Goal: Task Accomplishment & Management: Complete application form

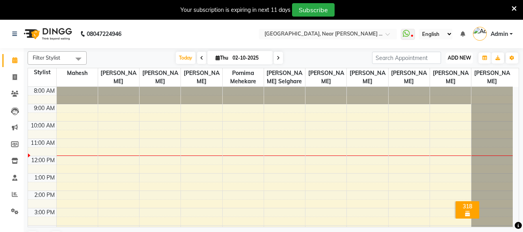
click at [462, 56] on span "ADD NEW" at bounding box center [459, 58] width 23 height 6
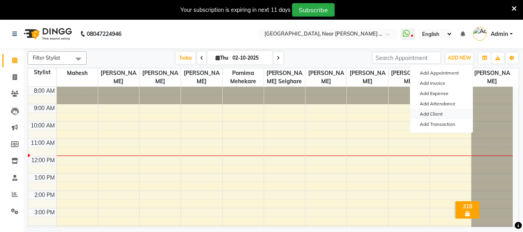
click at [435, 113] on link "Add Client" at bounding box center [441, 114] width 62 height 10
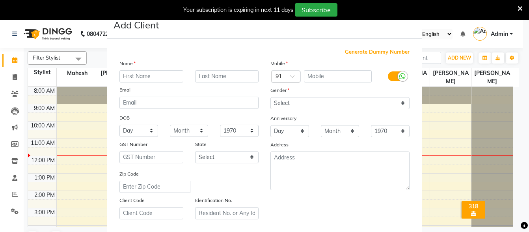
click at [157, 78] on input "text" at bounding box center [151, 76] width 64 height 12
type input "vaishnavi"
click at [229, 76] on input "text" at bounding box center [227, 76] width 64 height 12
type input "c"
type input "Chandre"
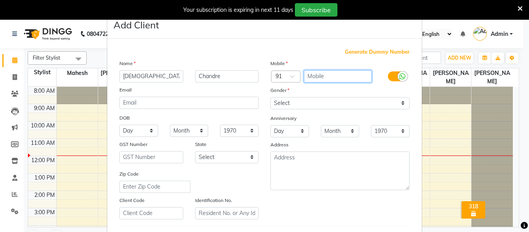
click at [339, 75] on input "text" at bounding box center [338, 76] width 68 height 12
type input "9130355449"
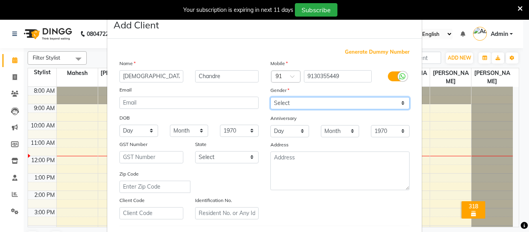
click at [338, 105] on select "Select Male Female Other Prefer Not To Say" at bounding box center [339, 103] width 139 height 12
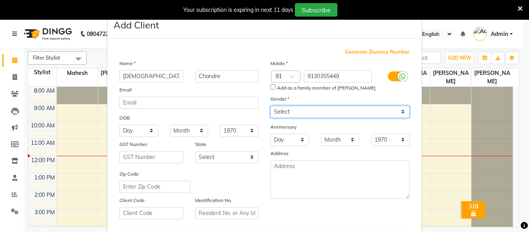
select select "female"
click at [270, 106] on select "Select Male Female Other Prefer Not To Say" at bounding box center [339, 112] width 139 height 12
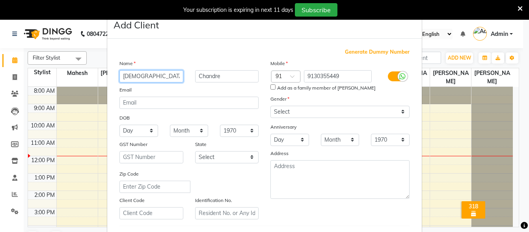
click at [122, 77] on input "vaishnavi" at bounding box center [151, 76] width 64 height 12
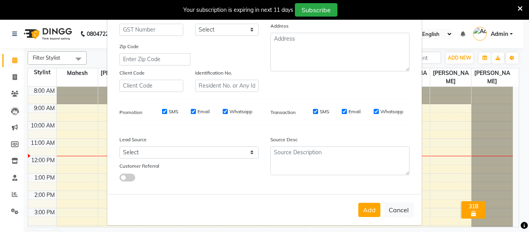
scroll to position [132, 0]
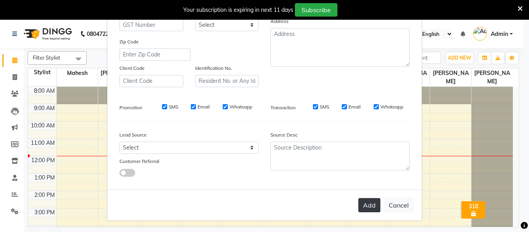
click at [368, 208] on button "Add" at bounding box center [369, 205] width 22 height 14
click at [520, 7] on icon at bounding box center [520, 8] width 5 height 7
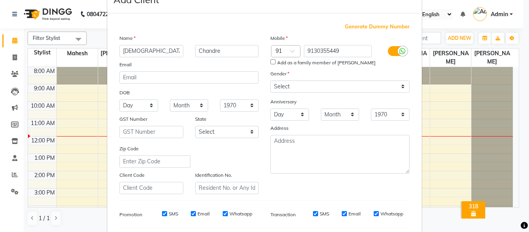
scroll to position [0, 0]
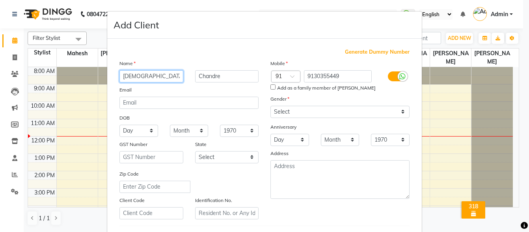
click at [155, 76] on input "Vaishnavi" at bounding box center [151, 76] width 64 height 12
type input "V"
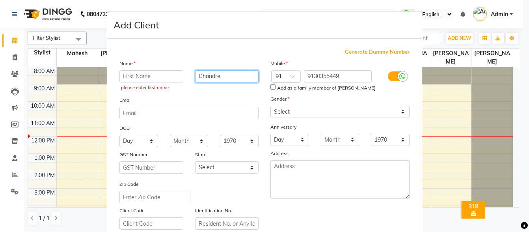
click at [223, 74] on input "Chandre" at bounding box center [227, 76] width 64 height 12
type input "C"
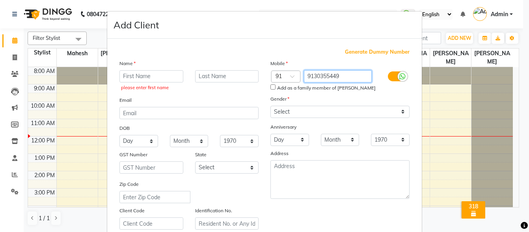
click at [346, 80] on input "9130355449" at bounding box center [338, 76] width 68 height 12
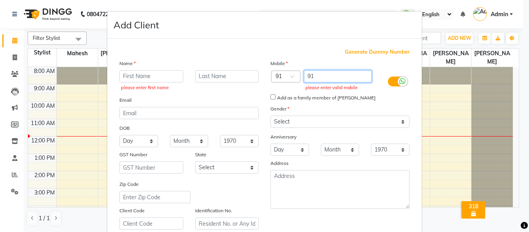
type input "9"
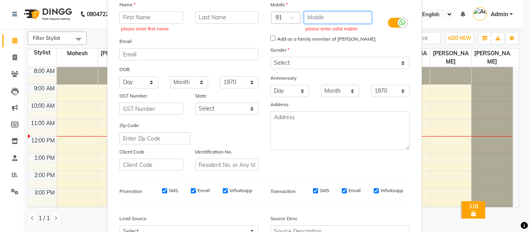
scroll to position [142, 0]
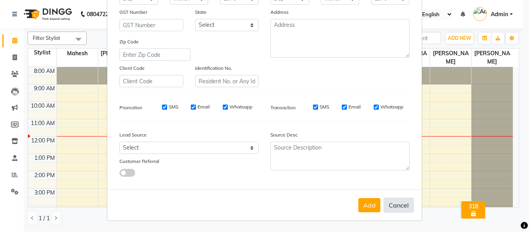
click at [398, 205] on button "Cancel" at bounding box center [399, 204] width 30 height 15
select select
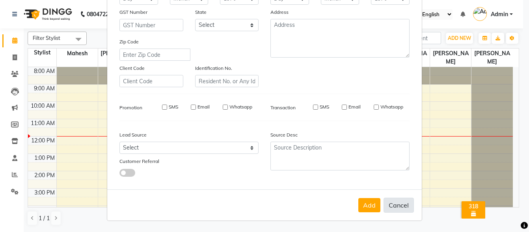
select select
checkbox input "false"
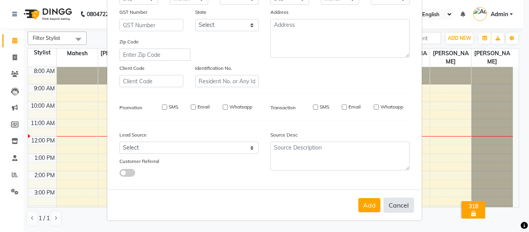
checkbox input "false"
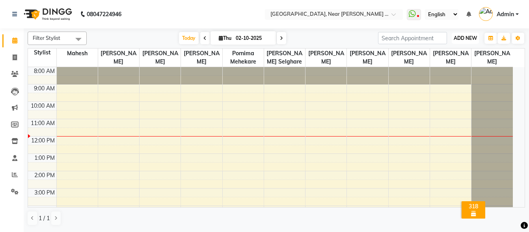
click at [471, 38] on span "ADD NEW" at bounding box center [465, 38] width 23 height 6
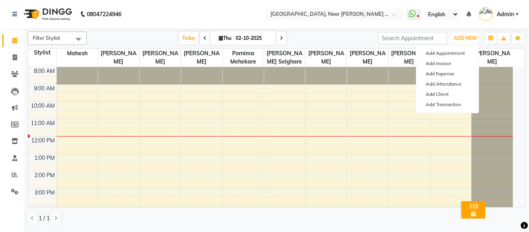
click at [324, 105] on div "8:00 AM 9:00 AM 10:00 AM 11:00 AM 12:00 PM 1:00 PM 2:00 PM 3:00 PM 4:00 PM 5:00…" at bounding box center [270, 179] width 485 height 225
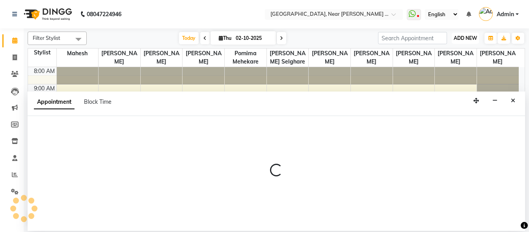
click at [465, 36] on span "ADD NEW" at bounding box center [465, 38] width 23 height 6
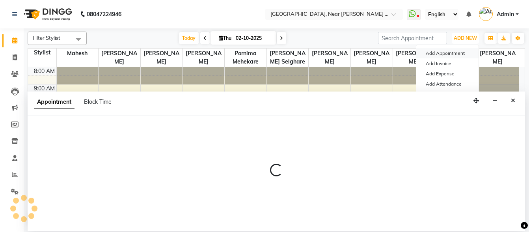
select select "92849"
select select "tentative"
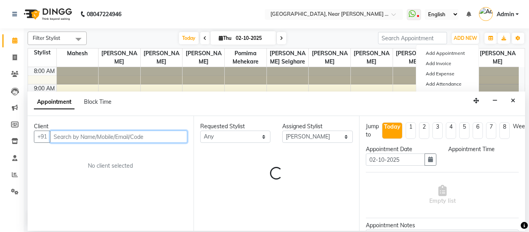
select select "600"
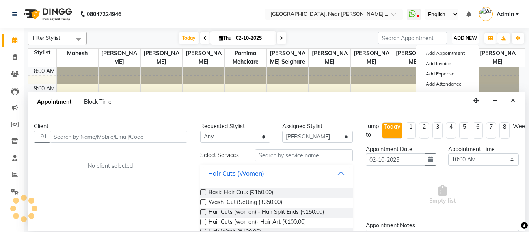
click at [471, 35] on span "ADD NEW" at bounding box center [465, 38] width 23 height 6
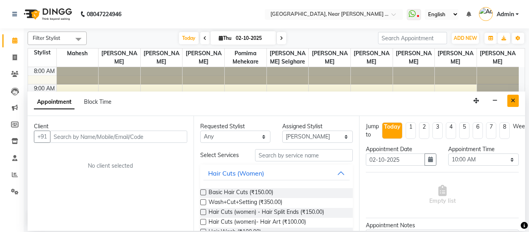
click at [516, 100] on button "Close" at bounding box center [512, 101] width 11 height 12
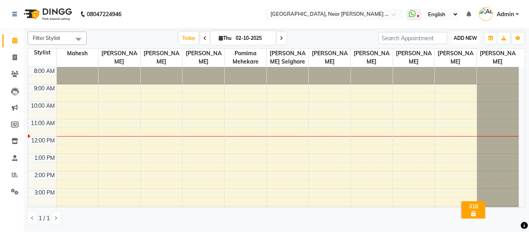
click at [458, 37] on span "ADD NEW" at bounding box center [465, 38] width 23 height 6
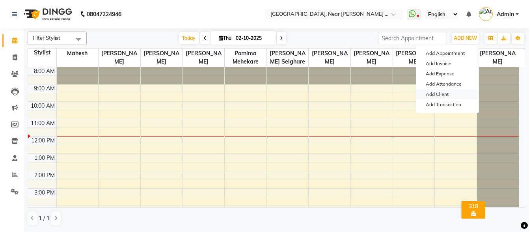
click at [432, 94] on link "Add Client" at bounding box center [447, 94] width 62 height 10
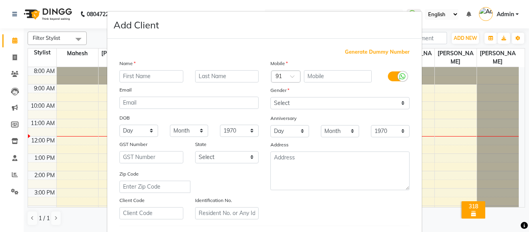
click at [143, 76] on input "text" at bounding box center [151, 76] width 64 height 12
type input "[PERSON_NAME]"
click at [217, 75] on input "text" at bounding box center [227, 76] width 64 height 12
type input "Vatkar"
click at [333, 73] on input "text" at bounding box center [338, 76] width 68 height 12
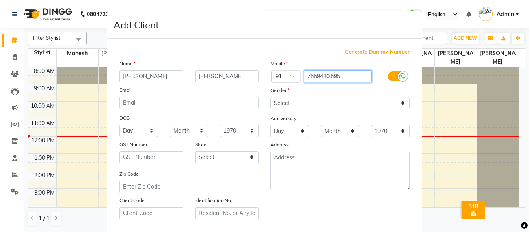
type input "7559430.595"
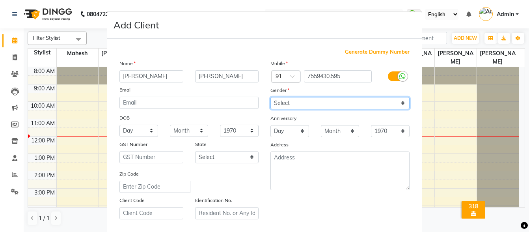
click at [326, 101] on select "Select Male Female Other Prefer Not To Say" at bounding box center [339, 103] width 139 height 12
click at [311, 106] on select "Select Male Female Other Prefer Not To Say" at bounding box center [339, 103] width 139 height 12
select select "female"
click at [270, 97] on select "Select Male Female Other Prefer Not To Say" at bounding box center [339, 103] width 139 height 12
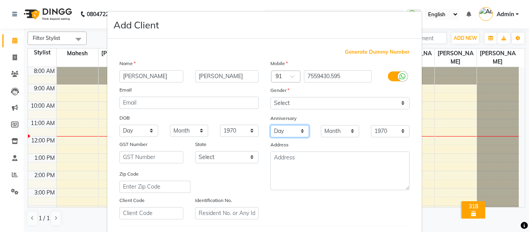
click at [283, 135] on select "Day 01 02 03 04 05 06 07 08 09 10 11 12 13 14 15 16 17 18 19 20 21 22 23 24 25 …" at bounding box center [289, 131] width 39 height 12
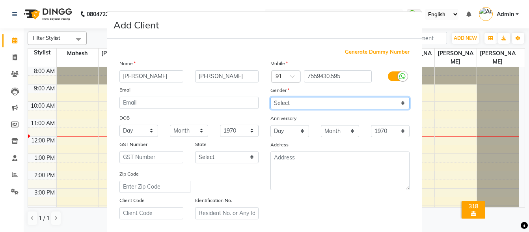
drag, startPoint x: 364, startPoint y: 102, endPoint x: 363, endPoint y: 106, distance: 4.6
click at [362, 104] on select "Select Male Female Other Prefer Not To Say" at bounding box center [339, 103] width 139 height 12
click at [270, 97] on select "Select Male Female Other Prefer Not To Say" at bounding box center [339, 103] width 139 height 12
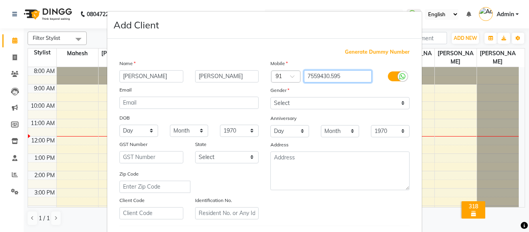
click at [330, 78] on input "7559430.595" at bounding box center [338, 76] width 68 height 12
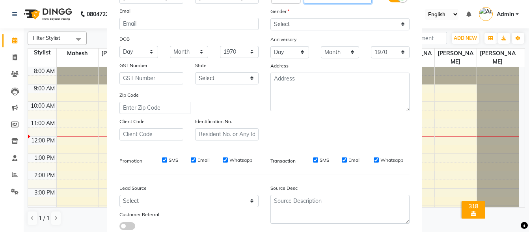
scroll to position [132, 0]
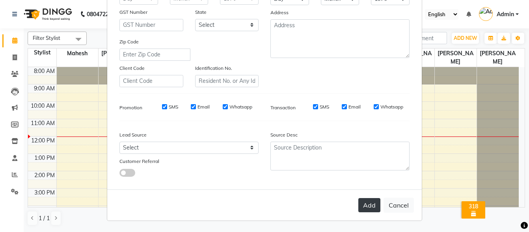
type input "7559430595"
click at [370, 202] on button "Add" at bounding box center [369, 205] width 22 height 14
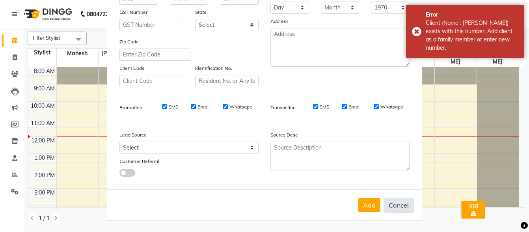
click at [401, 207] on button "Cancel" at bounding box center [399, 204] width 30 height 15
select select
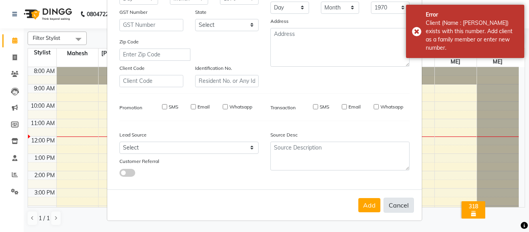
select select
checkbox input "false"
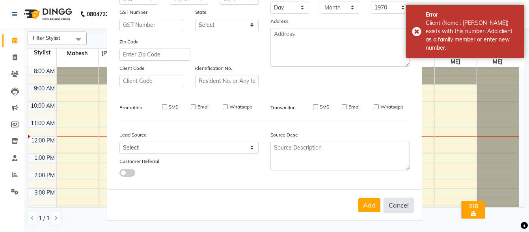
checkbox input "false"
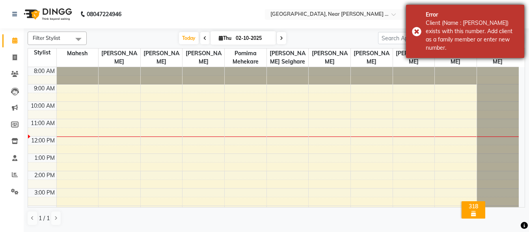
click at [420, 30] on div "Error Client (Name : Yuganshi Watkar) exists with this number. Add client as a …" at bounding box center [465, 31] width 118 height 53
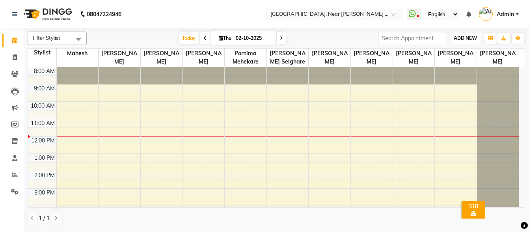
click at [459, 39] on span "ADD NEW" at bounding box center [465, 38] width 23 height 6
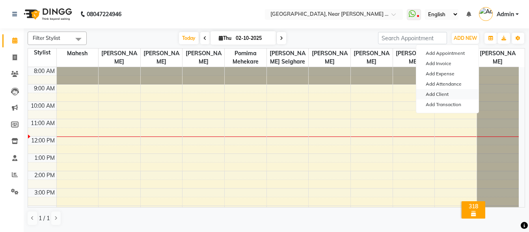
click at [441, 93] on link "Add Client" at bounding box center [447, 94] width 62 height 10
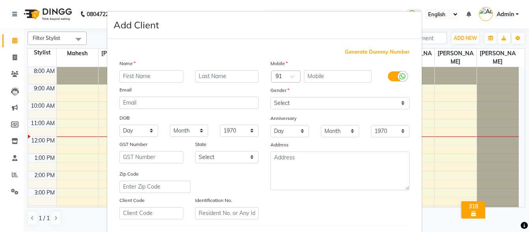
click at [155, 73] on input "text" at bounding box center [151, 76] width 64 height 12
type input "Apeksha"
click at [211, 77] on input "text" at bounding box center [227, 76] width 64 height 12
type input "Banvkar"
click at [344, 75] on input "text" at bounding box center [338, 76] width 68 height 12
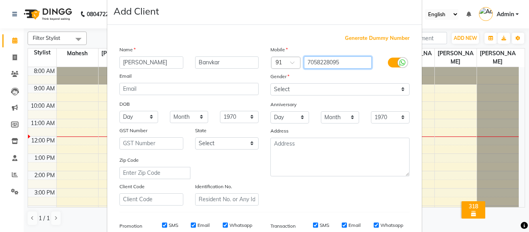
scroll to position [0, 0]
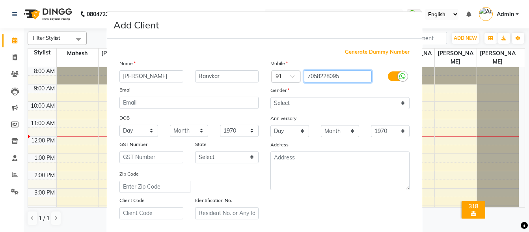
type input "7058228095"
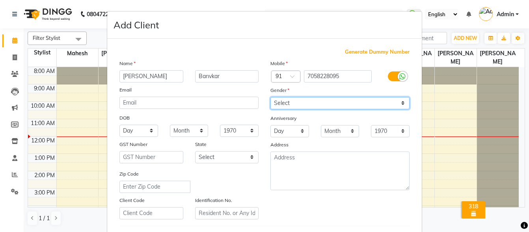
click at [350, 103] on select "Select Male Female Other Prefer Not To Say" at bounding box center [339, 103] width 139 height 12
select select "female"
click at [270, 97] on select "Select Male Female Other Prefer Not To Say" at bounding box center [339, 103] width 139 height 12
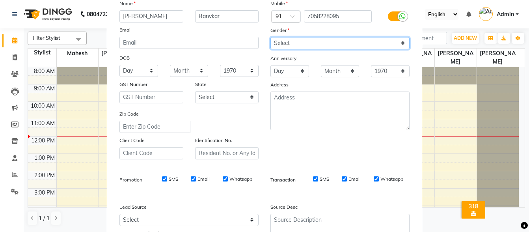
scroll to position [118, 0]
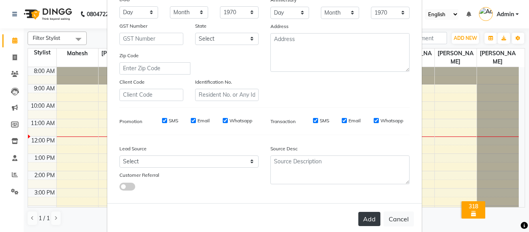
click at [367, 217] on button "Add" at bounding box center [369, 219] width 22 height 14
click at [367, 217] on div "Add Cancel" at bounding box center [264, 218] width 315 height 31
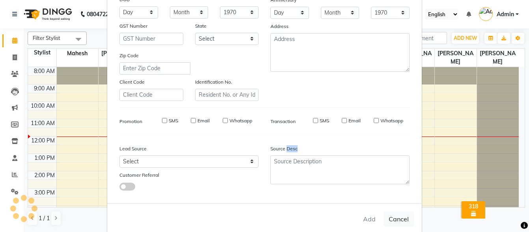
select select
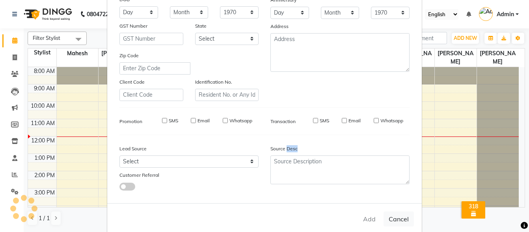
select select
checkbox input "false"
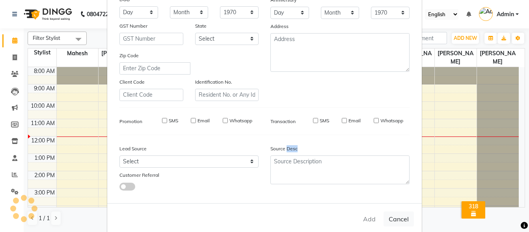
checkbox input "false"
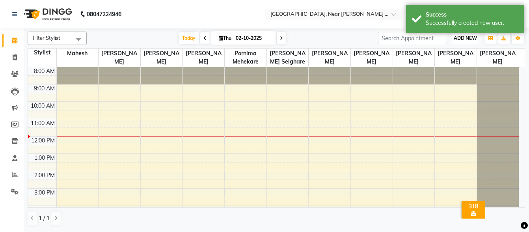
click at [460, 39] on span "ADD NEW" at bounding box center [465, 38] width 23 height 6
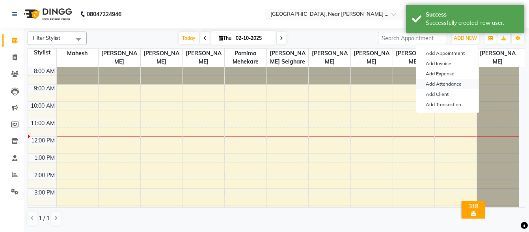
click at [441, 82] on link "Add Attendance" at bounding box center [447, 84] width 62 height 10
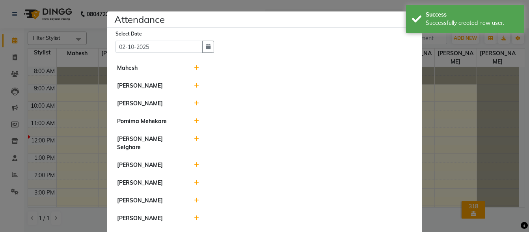
click at [451, 56] on ngb-modal-window "Attendance × Select Date 02-10-2025 Mahesh Tulsi Gosavi Kalpana Agare Pornima M…" at bounding box center [264, 116] width 529 height 232
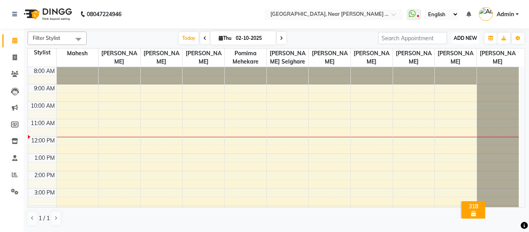
click at [459, 35] on button "ADD NEW Toggle Dropdown" at bounding box center [465, 38] width 27 height 11
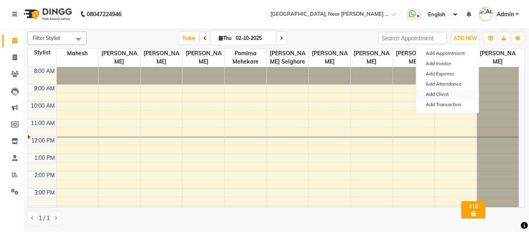
click at [435, 93] on link "Add Client" at bounding box center [447, 94] width 62 height 10
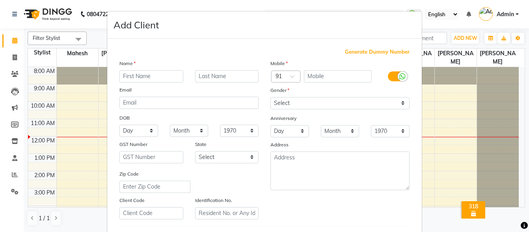
click at [171, 76] on input "text" at bounding box center [151, 76] width 64 height 12
type input "Chetna"
click at [208, 74] on input "text" at bounding box center [227, 76] width 64 height 12
type input "Hawre"
click at [331, 73] on input "text" at bounding box center [338, 76] width 68 height 12
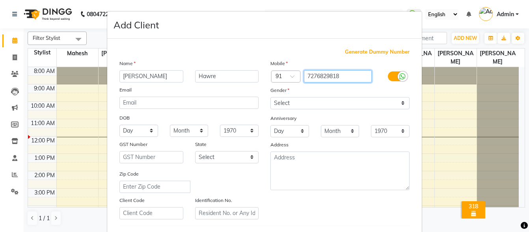
type input "7276829818"
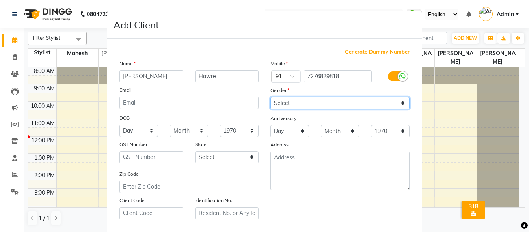
drag, startPoint x: 323, startPoint y: 101, endPoint x: 324, endPoint y: 105, distance: 4.5
click at [323, 101] on select "Select Male Female Other Prefer Not To Say" at bounding box center [339, 103] width 139 height 12
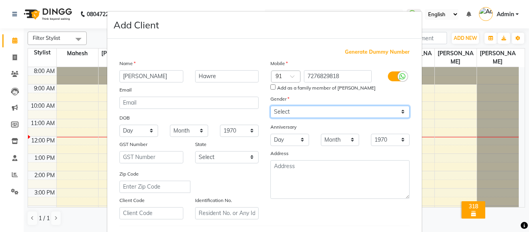
select select "female"
click at [270, 106] on select "Select Male Female Other Prefer Not To Say" at bounding box center [339, 112] width 139 height 12
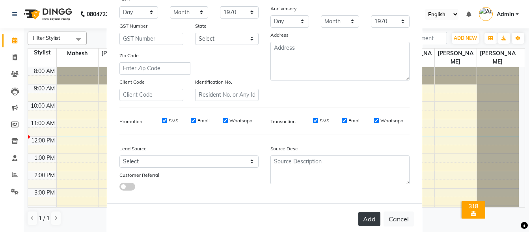
click at [361, 222] on button "Add" at bounding box center [369, 219] width 22 height 14
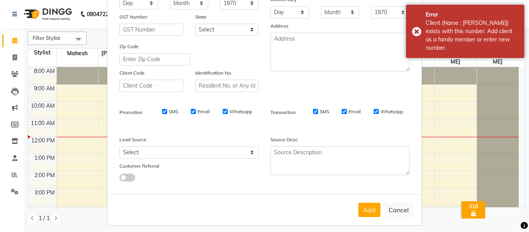
scroll to position [132, 0]
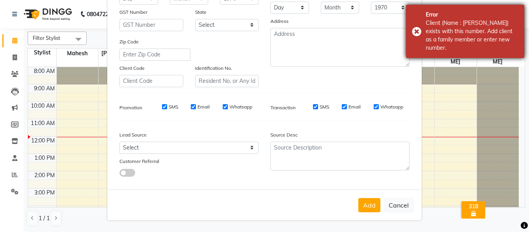
click at [414, 28] on div "Error Client (Name : Chetna Haware) exists with this number. Add client as a fa…" at bounding box center [465, 31] width 118 height 53
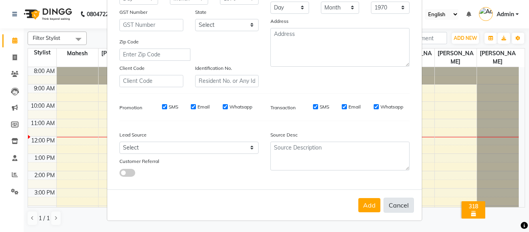
click at [395, 205] on button "Cancel" at bounding box center [399, 204] width 30 height 15
select select
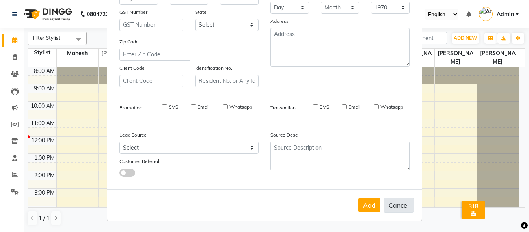
select select
checkbox input "false"
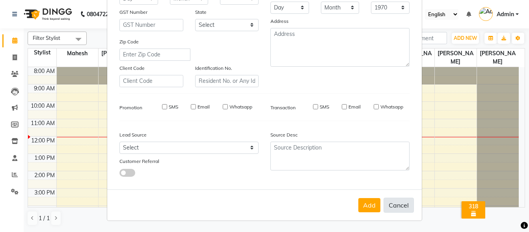
checkbox input "false"
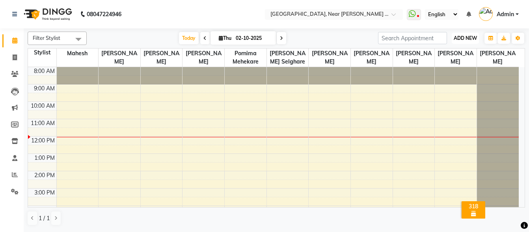
click at [466, 36] on span "ADD NEW" at bounding box center [465, 38] width 23 height 6
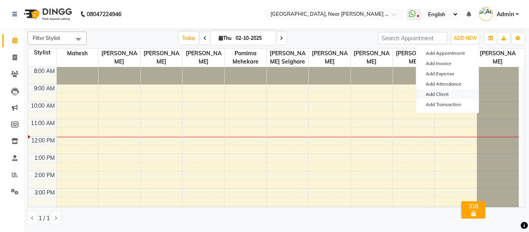
click at [434, 92] on link "Add Client" at bounding box center [447, 94] width 62 height 10
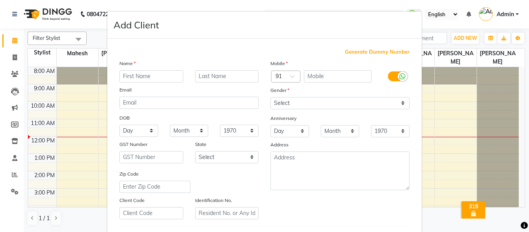
click at [154, 78] on input "text" at bounding box center [151, 76] width 64 height 12
type input "Samiksha"
click at [221, 79] on input "text" at bounding box center [227, 76] width 64 height 12
type input "Bhure"
click at [331, 73] on input "text" at bounding box center [338, 76] width 68 height 12
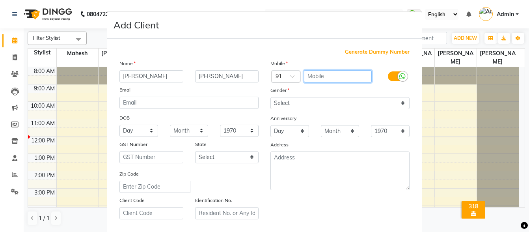
click at [331, 73] on input "text" at bounding box center [338, 76] width 68 height 12
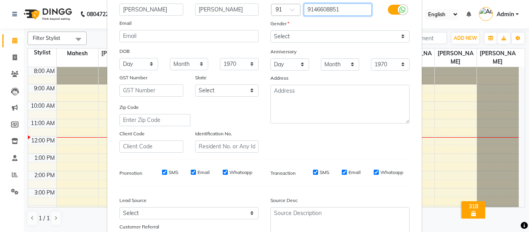
scroll to position [14, 0]
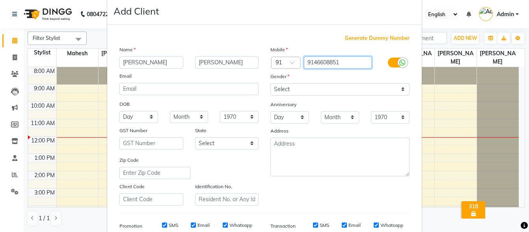
type input "9146608851"
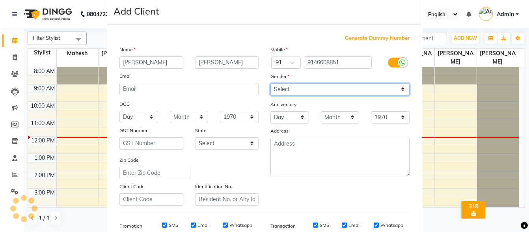
drag, startPoint x: 307, startPoint y: 85, endPoint x: 310, endPoint y: 94, distance: 9.5
click at [307, 85] on select "Select Male Female Other Prefer Not To Say" at bounding box center [339, 89] width 139 height 12
select select "female"
click at [270, 83] on select "Select Male Female Other Prefer Not To Say" at bounding box center [339, 89] width 139 height 12
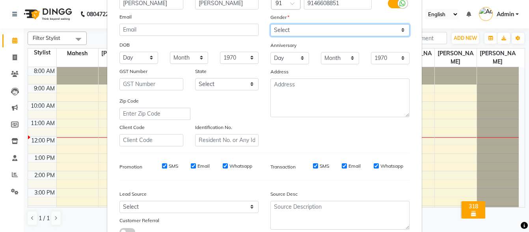
scroll to position [132, 0]
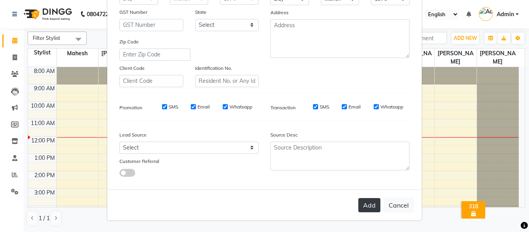
click at [368, 209] on button "Add" at bounding box center [369, 205] width 22 height 14
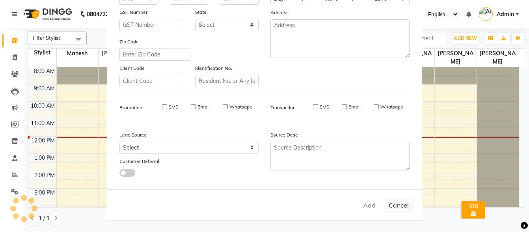
select select
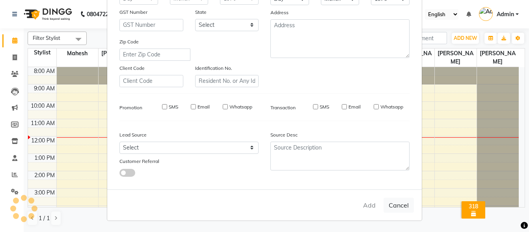
select select
checkbox input "false"
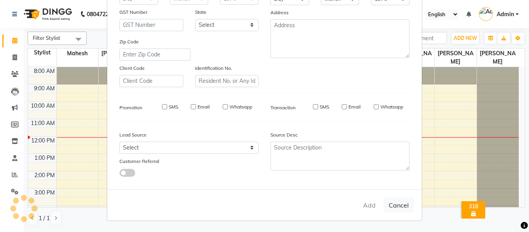
checkbox input "false"
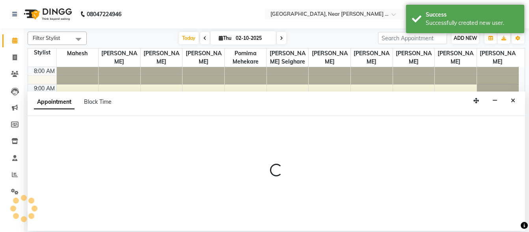
select select "92849"
select select "630"
select select "tentative"
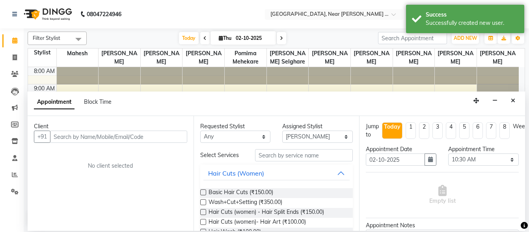
drag, startPoint x: 458, startPoint y: 37, endPoint x: 513, endPoint y: 100, distance: 83.8
click at [513, 101] on icon "Close" at bounding box center [513, 101] width 4 height 6
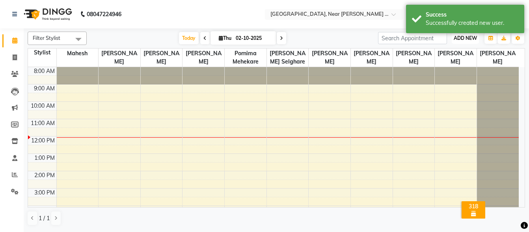
click at [462, 39] on span "ADD NEW" at bounding box center [465, 38] width 23 height 6
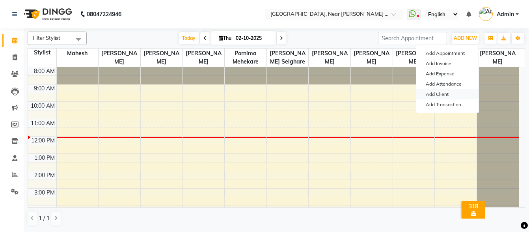
click at [443, 92] on link "Add Client" at bounding box center [447, 94] width 62 height 10
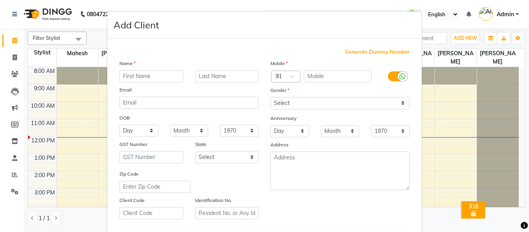
click at [173, 75] on input "text" at bounding box center [151, 76] width 64 height 12
type input "Samiksha"
click at [235, 76] on input "text" at bounding box center [227, 76] width 64 height 12
type input "Madkam"
click at [340, 77] on input "text" at bounding box center [338, 76] width 68 height 12
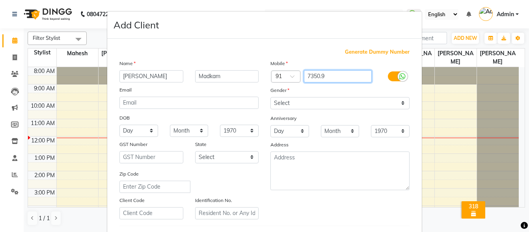
click at [318, 74] on input "7350.9" at bounding box center [338, 76] width 68 height 12
click at [320, 76] on input "7350.9" at bounding box center [338, 76] width 68 height 12
click at [327, 78] on input "73509" at bounding box center [338, 76] width 68 height 12
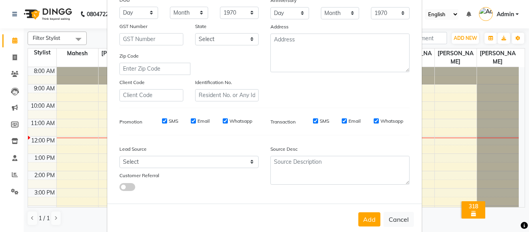
scroll to position [118, 0]
type input "7350953445"
click at [371, 214] on button "Add" at bounding box center [369, 219] width 22 height 14
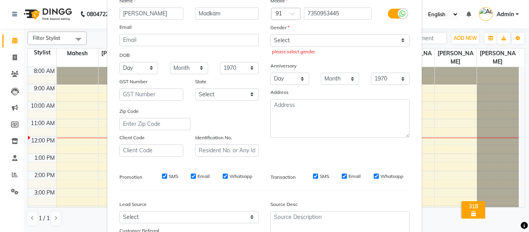
scroll to position [0, 0]
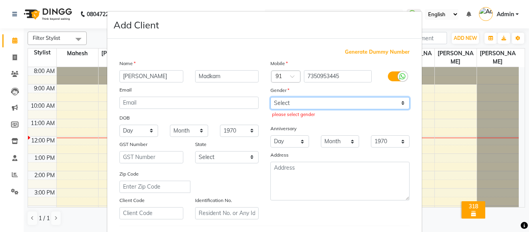
click at [306, 104] on select "Select Male Female Other Prefer Not To Say" at bounding box center [339, 103] width 139 height 12
select select "female"
click at [270, 97] on select "Select Male Female Other Prefer Not To Say" at bounding box center [339, 103] width 139 height 12
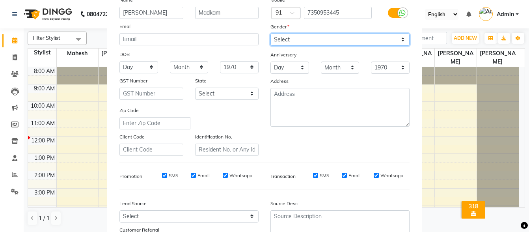
scroll to position [118, 0]
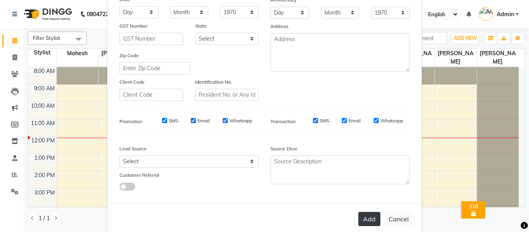
click at [369, 221] on button "Add" at bounding box center [369, 219] width 22 height 14
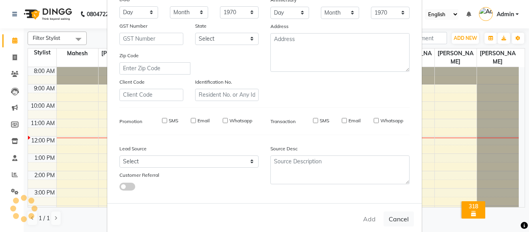
select select
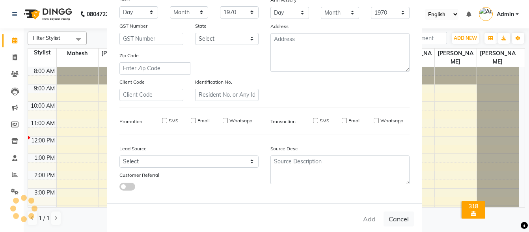
select select
checkbox input "false"
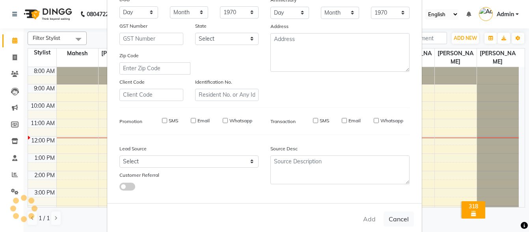
checkbox input "false"
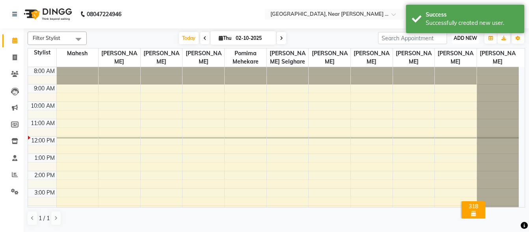
click at [463, 35] on span "ADD NEW" at bounding box center [465, 38] width 23 height 6
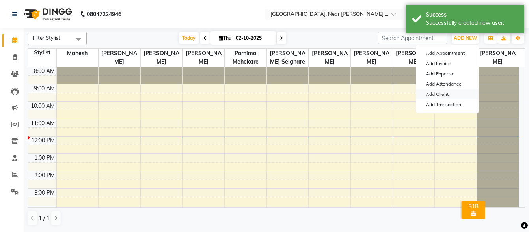
click at [438, 94] on link "Add Client" at bounding box center [447, 94] width 62 height 10
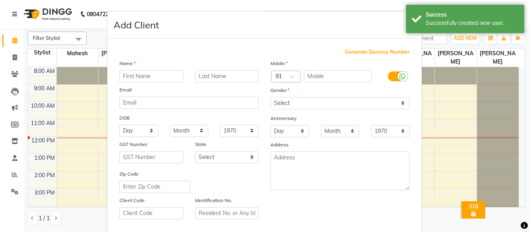
click at [157, 76] on input "text" at bounding box center [151, 76] width 64 height 12
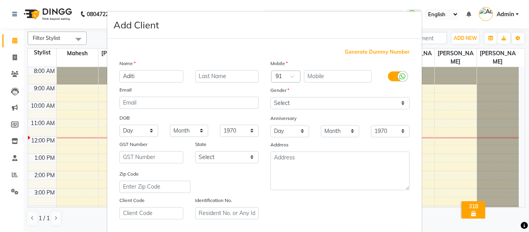
type input "Aditi"
click at [225, 74] on input "text" at bounding box center [227, 76] width 64 height 12
type input "Mundawar"
click at [337, 74] on input "text" at bounding box center [338, 76] width 68 height 12
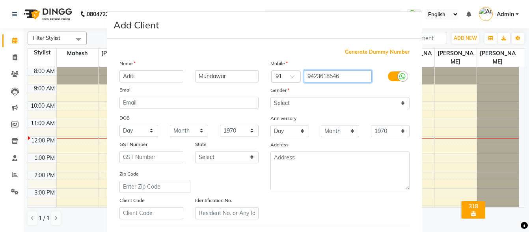
type input "9423618546"
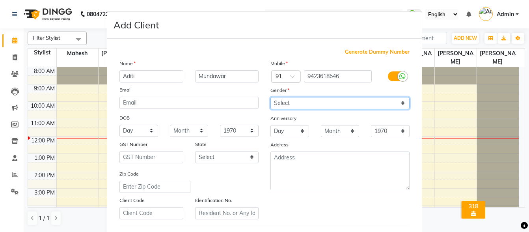
click at [322, 104] on select "Select Male Female Other Prefer Not To Say" at bounding box center [339, 103] width 139 height 12
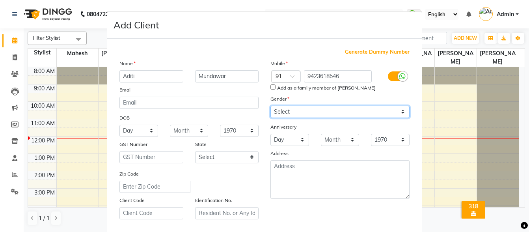
select select "female"
click at [270, 106] on select "Select Male Female Other Prefer Not To Say" at bounding box center [339, 112] width 139 height 12
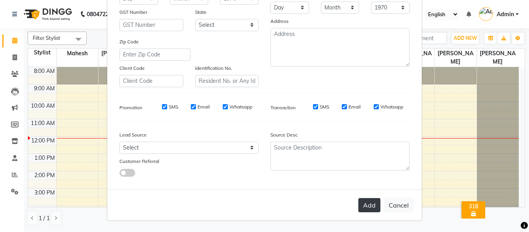
click at [364, 207] on button "Add" at bounding box center [369, 205] width 22 height 14
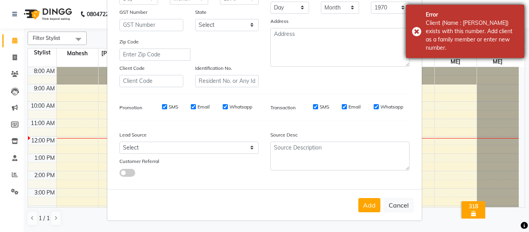
click at [417, 33] on div "Error Client (Name : Aditi Mundada) exists with this number. Add client as a fa…" at bounding box center [465, 31] width 118 height 53
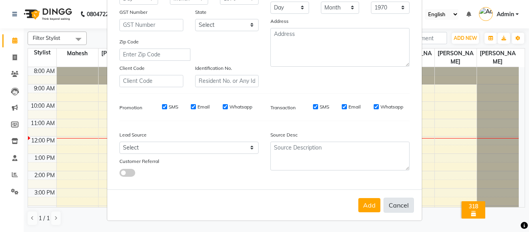
click at [400, 206] on button "Cancel" at bounding box center [399, 204] width 30 height 15
select select
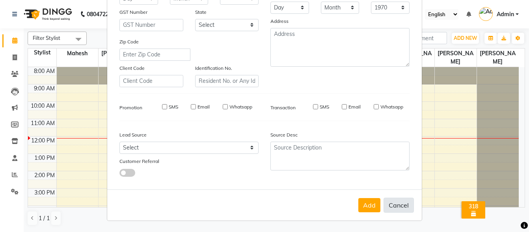
select select
checkbox input "false"
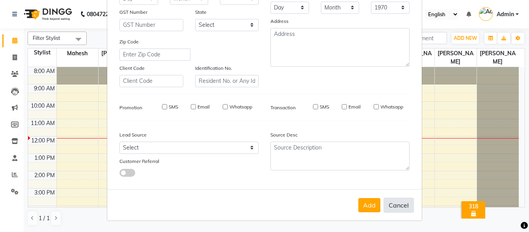
checkbox input "false"
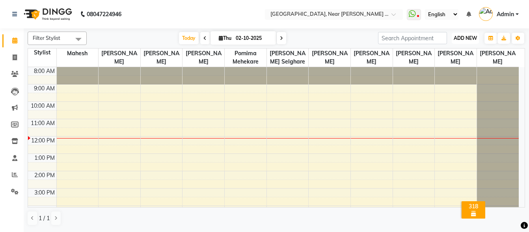
click at [454, 37] on span "ADD NEW" at bounding box center [465, 38] width 23 height 6
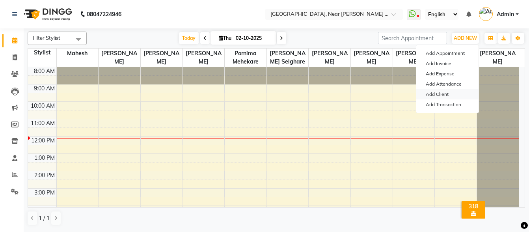
click at [445, 91] on link "Add Client" at bounding box center [447, 94] width 62 height 10
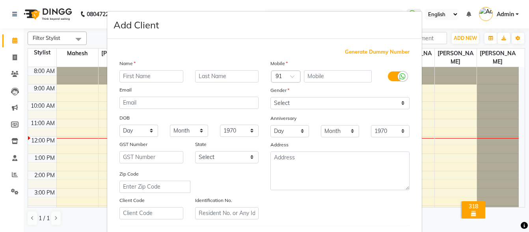
click at [149, 78] on input "text" at bounding box center [151, 76] width 64 height 12
type input "p"
type input "Prachi"
click at [212, 78] on input "text" at bounding box center [227, 76] width 64 height 12
type input "Achtohar"
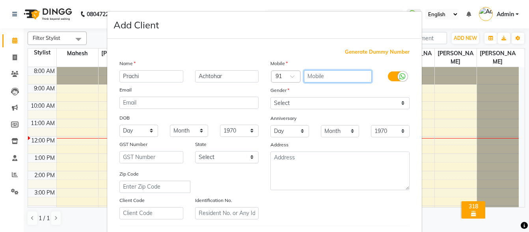
click at [338, 76] on input "text" at bounding box center [338, 76] width 68 height 12
type input "9975174663"
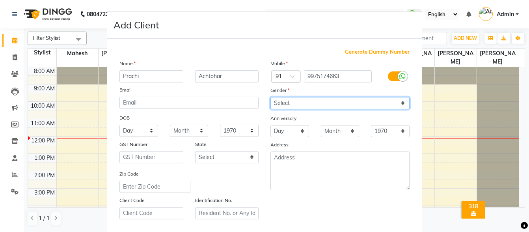
click at [281, 100] on select "Select Male Female Other Prefer Not To Say" at bounding box center [339, 103] width 139 height 12
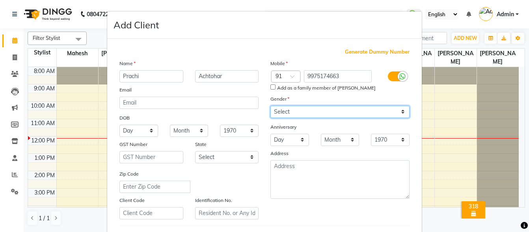
select select "female"
click at [270, 106] on select "Select Male Female Other Prefer Not To Say" at bounding box center [339, 112] width 139 height 12
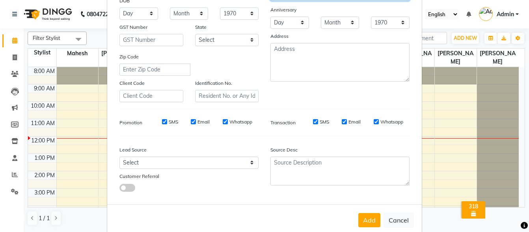
scroll to position [118, 0]
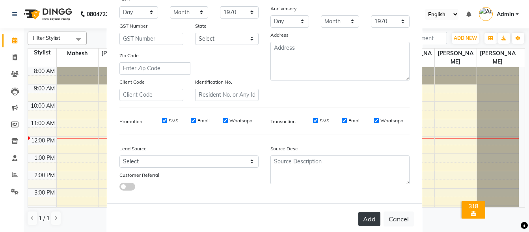
click at [362, 220] on button "Add" at bounding box center [369, 219] width 22 height 14
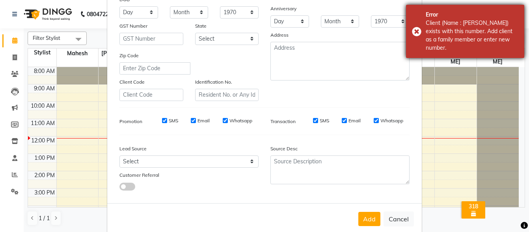
click at [413, 30] on div "Error Client (Name : Prachi Pachpoher) exists with this number. Add client as a…" at bounding box center [465, 31] width 118 height 53
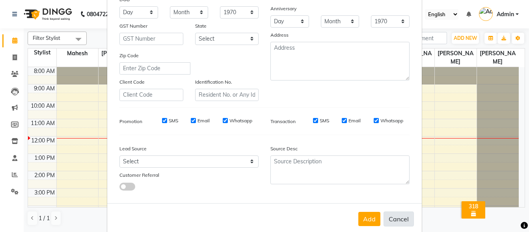
click at [395, 218] on button "Cancel" at bounding box center [399, 218] width 30 height 15
select select
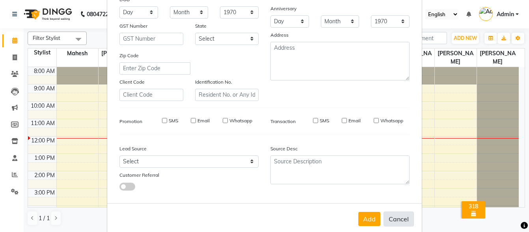
select select
checkbox input "false"
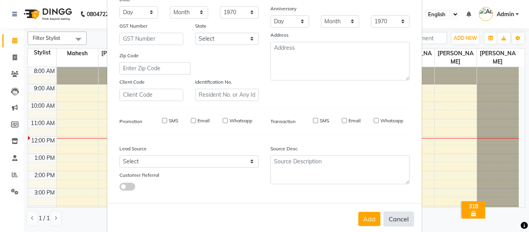
checkbox input "false"
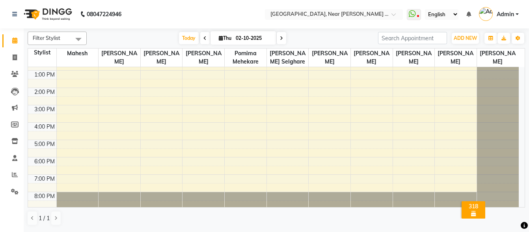
scroll to position [85, 0]
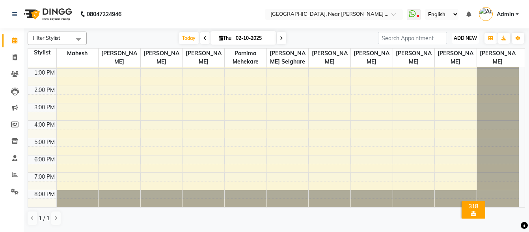
click at [471, 34] on button "ADD NEW Toggle Dropdown" at bounding box center [465, 38] width 27 height 11
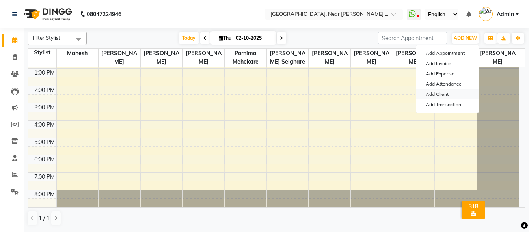
click at [444, 93] on link "Add Client" at bounding box center [447, 94] width 62 height 10
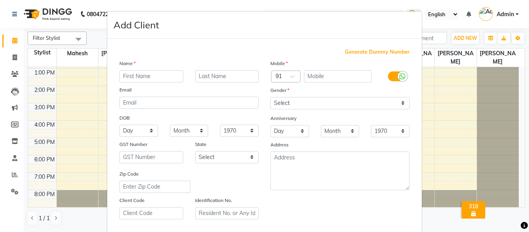
click at [143, 76] on input "text" at bounding box center [151, 76] width 64 height 12
type input "Priti"
click at [225, 76] on input "text" at bounding box center [227, 76] width 64 height 12
type input "Bhagat"
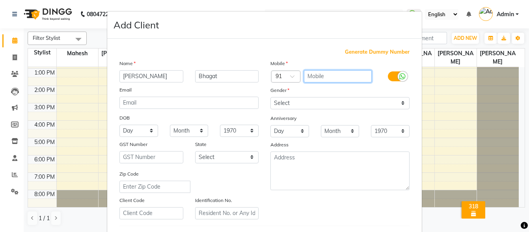
click at [332, 79] on input "text" at bounding box center [338, 76] width 68 height 12
type input "9325826579"
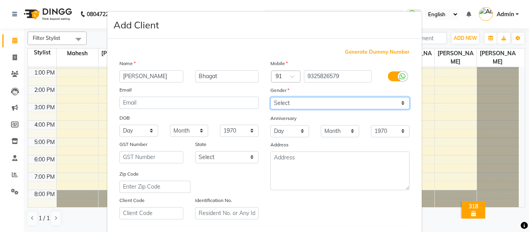
click at [348, 102] on select "Select Male Female Other Prefer Not To Say" at bounding box center [339, 103] width 139 height 12
select select "female"
click at [270, 97] on select "Select Male Female Other Prefer Not To Say" at bounding box center [339, 103] width 139 height 12
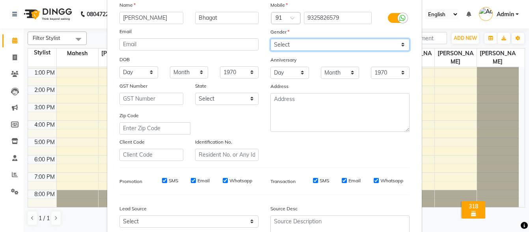
scroll to position [118, 0]
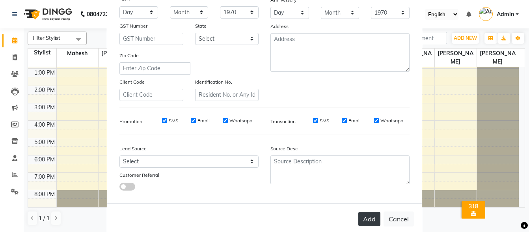
click at [368, 220] on button "Add" at bounding box center [369, 219] width 22 height 14
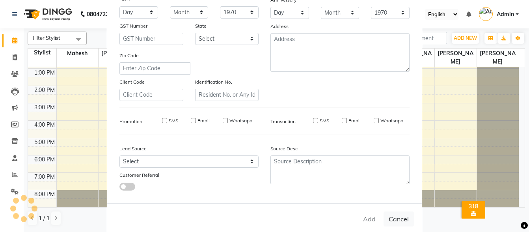
select select
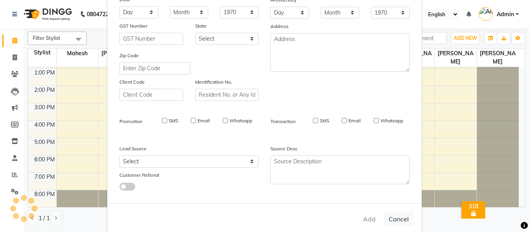
select select
checkbox input "false"
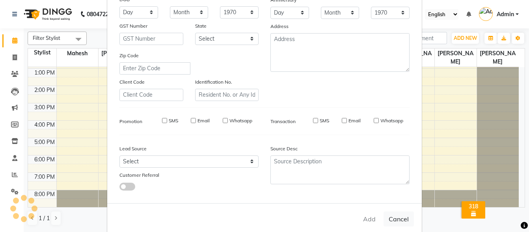
checkbox input "false"
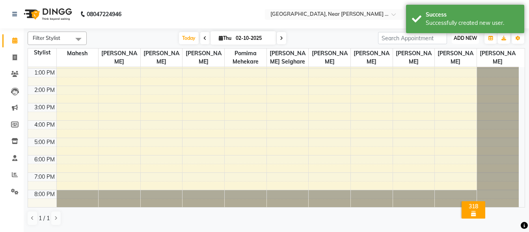
click at [462, 39] on span "ADD NEW" at bounding box center [465, 38] width 23 height 6
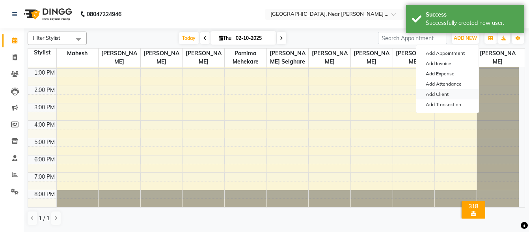
click at [438, 91] on link "Add Client" at bounding box center [447, 94] width 62 height 10
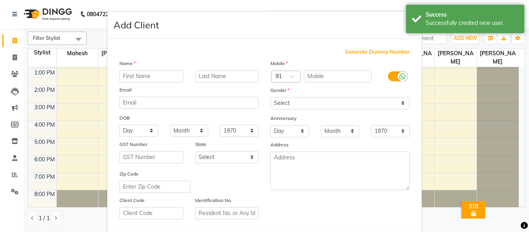
click at [158, 78] on input "text" at bounding box center [151, 76] width 64 height 12
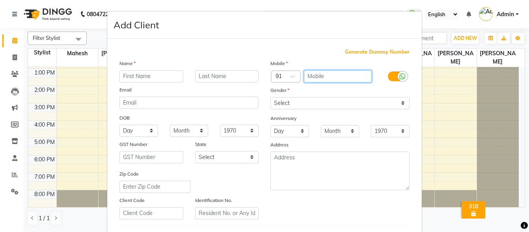
click at [317, 75] on input "text" at bounding box center [338, 76] width 68 height 12
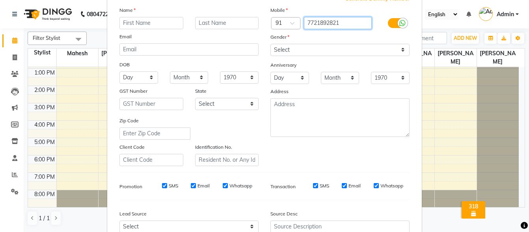
scroll to position [0, 0]
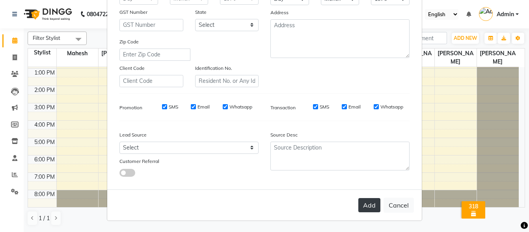
click at [361, 205] on button "Add" at bounding box center [369, 205] width 22 height 14
click at [360, 202] on button "Add" at bounding box center [369, 205] width 22 height 14
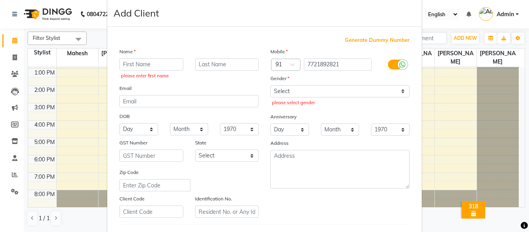
scroll to position [0, 0]
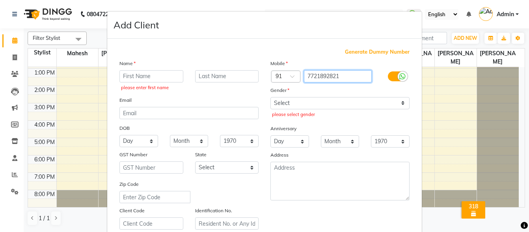
click at [344, 75] on input "7721892821" at bounding box center [338, 76] width 68 height 12
type input "7"
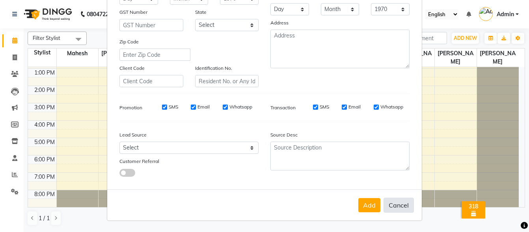
click at [391, 203] on button "Cancel" at bounding box center [399, 204] width 30 height 15
select select
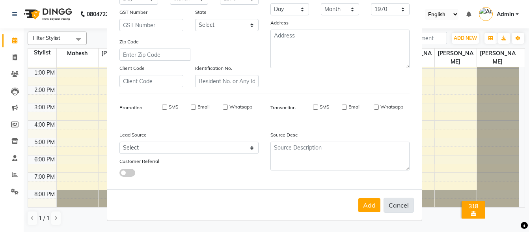
select select
checkbox input "false"
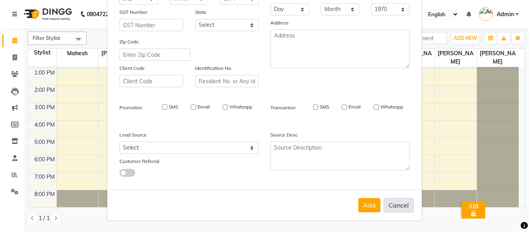
checkbox input "false"
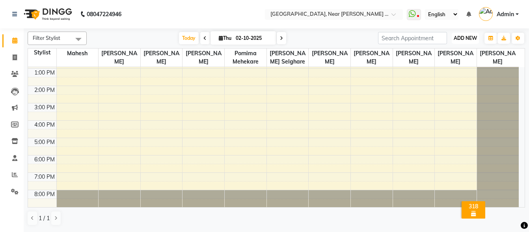
click at [462, 36] on span "ADD NEW" at bounding box center [465, 38] width 23 height 6
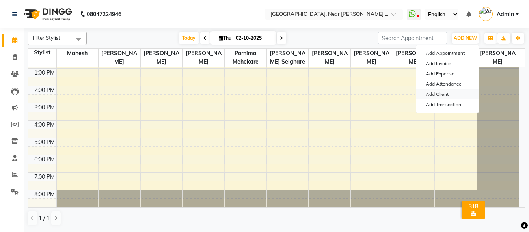
click at [441, 90] on link "Add Client" at bounding box center [447, 94] width 62 height 10
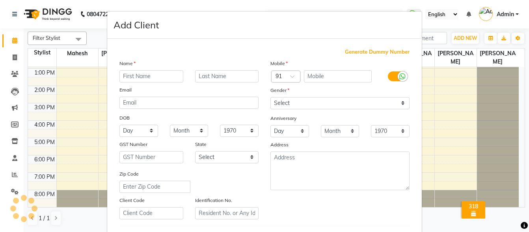
click at [163, 77] on input "text" at bounding box center [151, 76] width 64 height 12
type input "Neha"
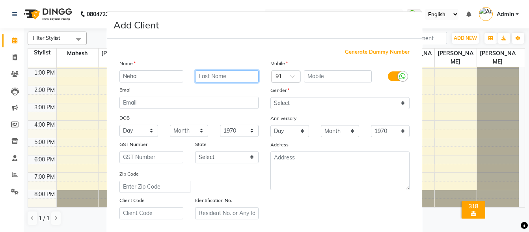
click at [219, 70] on input "text" at bounding box center [227, 76] width 64 height 12
type input "Banorkar"
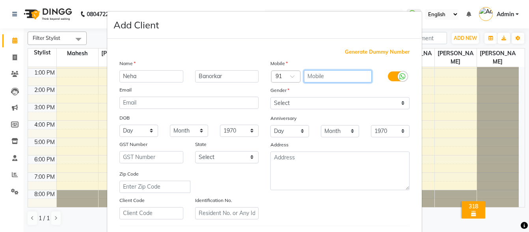
click at [320, 74] on input "text" at bounding box center [338, 76] width 68 height 12
type input "7058527574"
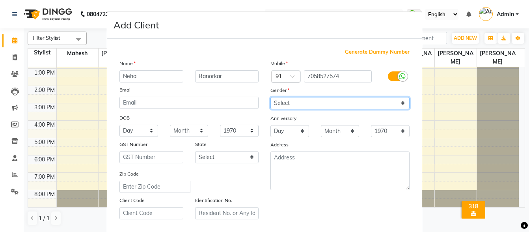
click at [357, 103] on select "Select Male Female Other Prefer Not To Say" at bounding box center [339, 103] width 139 height 12
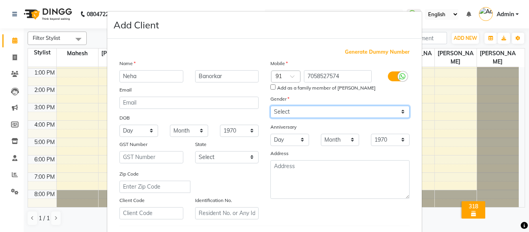
select select "female"
click at [270, 106] on select "Select Male Female Other Prefer Not To Say" at bounding box center [339, 112] width 139 height 12
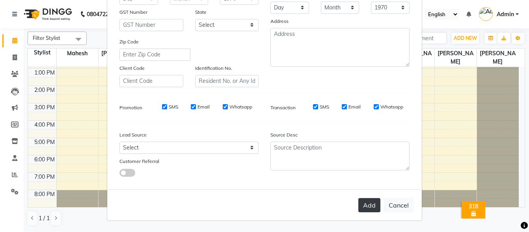
click at [363, 209] on button "Add" at bounding box center [369, 205] width 22 height 14
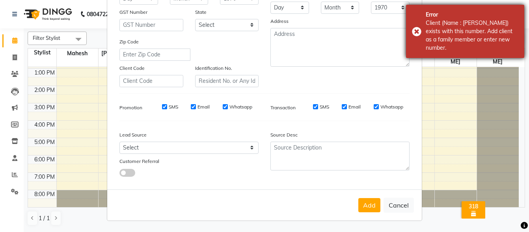
click at [415, 32] on div "Error Client (Name : Yamini Deshmukh) exists with this number. Add client as a …" at bounding box center [465, 31] width 118 height 53
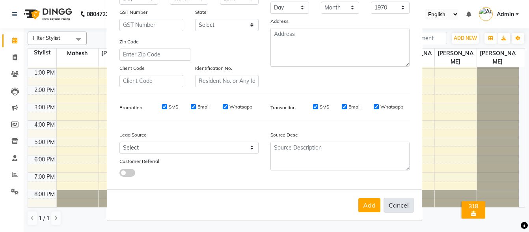
click at [392, 205] on button "Cancel" at bounding box center [399, 204] width 30 height 15
select select
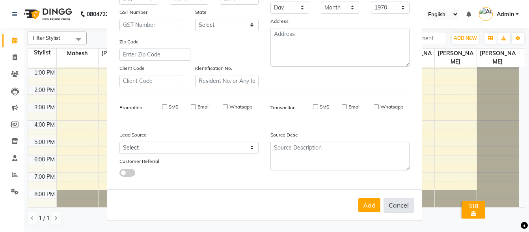
select select
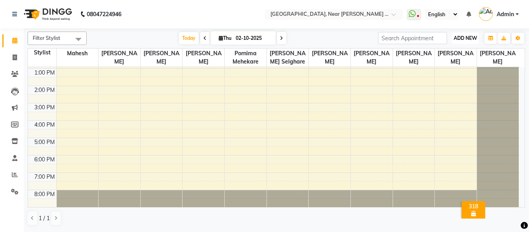
click at [459, 37] on span "ADD NEW" at bounding box center [465, 38] width 23 height 6
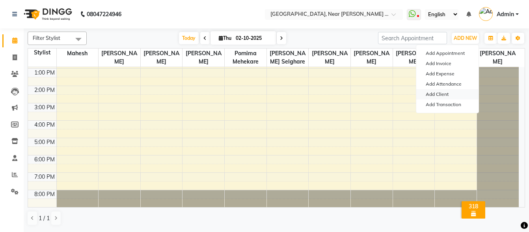
click at [442, 94] on link "Add Client" at bounding box center [447, 94] width 62 height 10
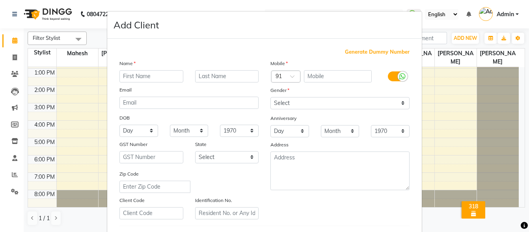
click at [156, 77] on input "text" at bounding box center [151, 76] width 64 height 12
click at [231, 74] on input "text" at bounding box center [227, 76] width 64 height 12
click at [311, 75] on input "text" at bounding box center [338, 76] width 68 height 12
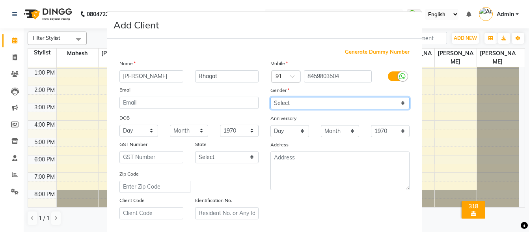
click at [342, 105] on select "Select Male Female Other Prefer Not To Say" at bounding box center [339, 103] width 139 height 12
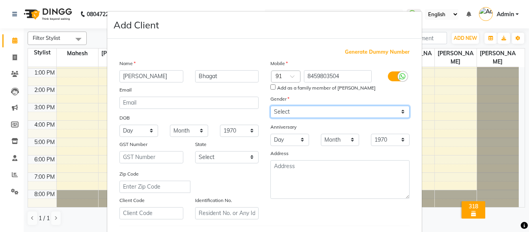
click at [270, 106] on select "Select Male Female Other Prefer Not To Say" at bounding box center [339, 112] width 139 height 12
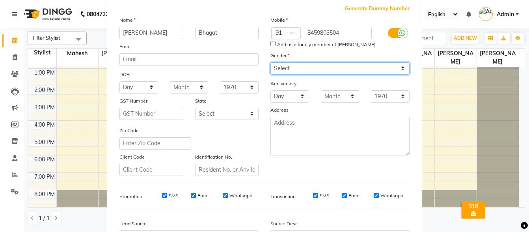
scroll to position [118, 0]
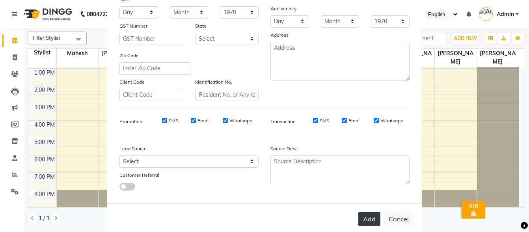
click at [364, 222] on button "Add" at bounding box center [369, 219] width 22 height 14
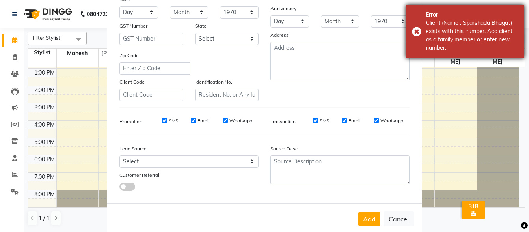
click at [417, 30] on div "Error Client (Name : Sparshada Bhagat) exists with this number. Add client as a…" at bounding box center [465, 31] width 118 height 53
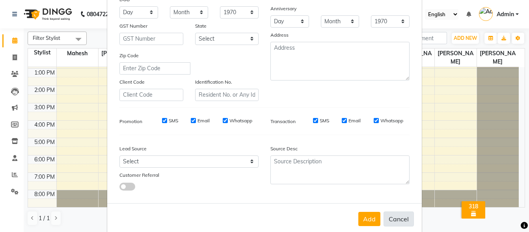
click at [396, 220] on button "Cancel" at bounding box center [399, 218] width 30 height 15
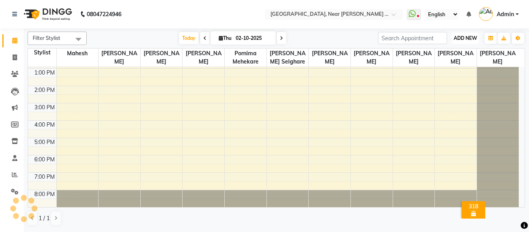
click at [467, 39] on span "ADD NEW" at bounding box center [465, 38] width 23 height 6
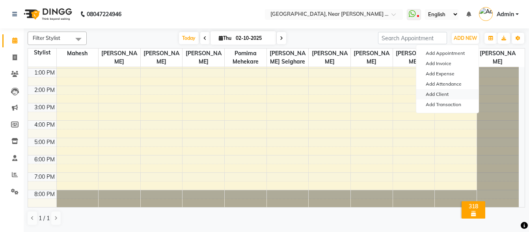
click at [446, 92] on link "Add Client" at bounding box center [447, 94] width 62 height 10
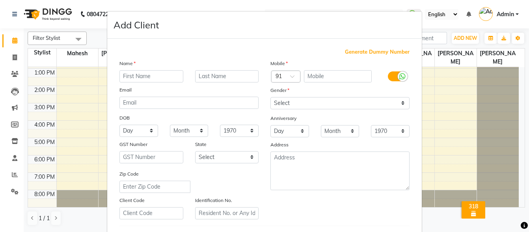
click at [165, 73] on input "text" at bounding box center [151, 76] width 64 height 12
click at [227, 77] on input "text" at bounding box center [227, 76] width 64 height 12
click at [314, 76] on input "text" at bounding box center [338, 76] width 68 height 12
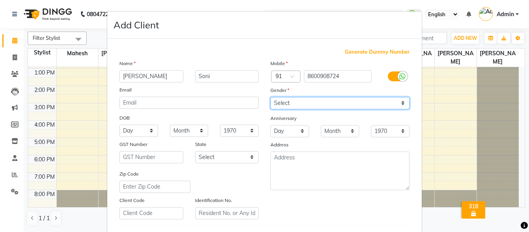
drag, startPoint x: 311, startPoint y: 100, endPoint x: 311, endPoint y: 110, distance: 10.7
click at [311, 100] on select "Select Male Female Other Prefer Not To Say" at bounding box center [339, 103] width 139 height 12
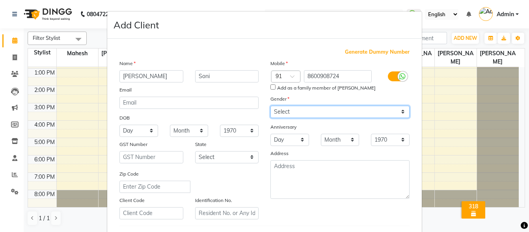
click at [270, 106] on select "Select Male Female Other Prefer Not To Say" at bounding box center [339, 112] width 139 height 12
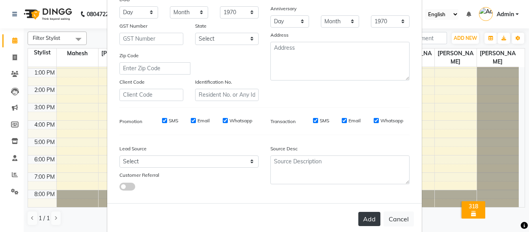
click at [367, 219] on button "Add" at bounding box center [369, 219] width 22 height 14
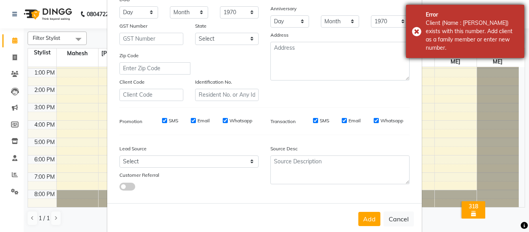
click at [413, 34] on div "Error Client (Name : Barkha Soni) exists with this number. Add client as a fami…" at bounding box center [465, 31] width 118 height 53
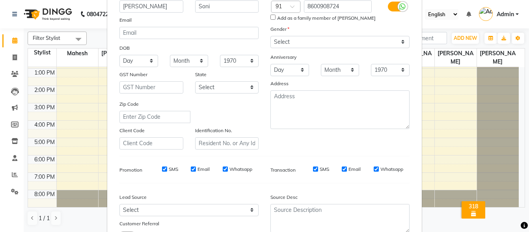
scroll to position [132, 0]
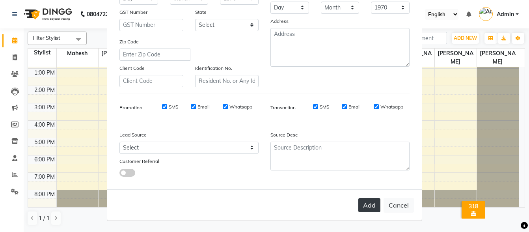
click at [365, 203] on button "Add" at bounding box center [369, 205] width 22 height 14
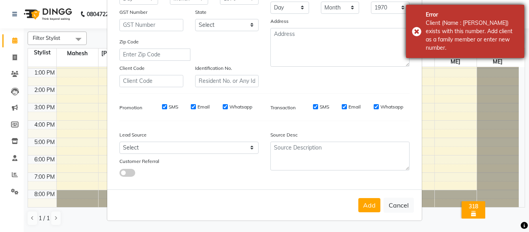
click at [416, 32] on div "Error Client (Name : Barkha Soni) exists with this number. Add client as a fami…" at bounding box center [465, 31] width 118 height 53
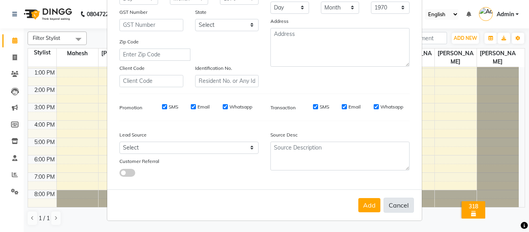
click at [395, 201] on button "Cancel" at bounding box center [399, 204] width 30 height 15
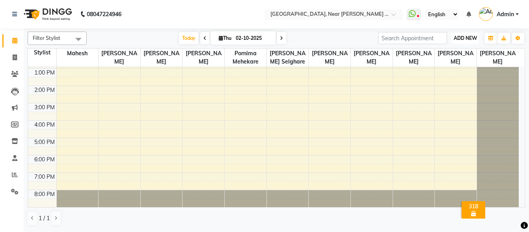
click at [466, 37] on span "ADD NEW" at bounding box center [465, 38] width 23 height 6
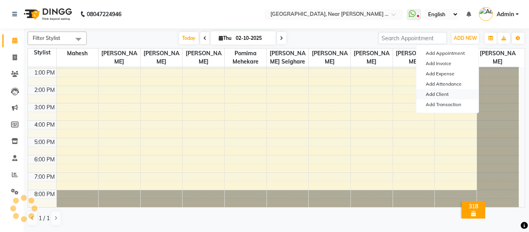
click at [444, 91] on link "Add Client" at bounding box center [447, 94] width 62 height 10
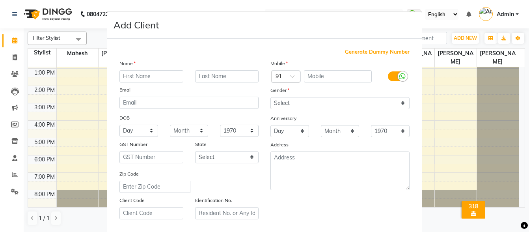
click at [165, 78] on input "text" at bounding box center [151, 76] width 64 height 12
click at [224, 76] on input "text" at bounding box center [227, 76] width 64 height 12
click at [324, 77] on input "text" at bounding box center [338, 76] width 68 height 12
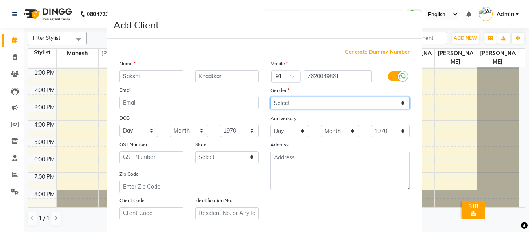
drag, startPoint x: 352, startPoint y: 102, endPoint x: 351, endPoint y: 107, distance: 4.9
click at [352, 102] on select "Select Male Female Other Prefer Not To Say" at bounding box center [339, 103] width 139 height 12
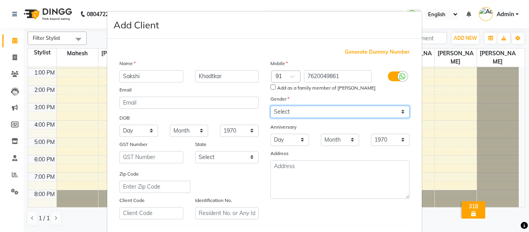
click at [270, 106] on select "Select Male Female Other Prefer Not To Say" at bounding box center [339, 112] width 139 height 12
drag, startPoint x: 324, startPoint y: 110, endPoint x: 319, endPoint y: 117, distance: 8.8
click at [324, 110] on select "Select Male Female Other Prefer Not To Say" at bounding box center [339, 112] width 139 height 12
click at [270, 106] on select "Select Male Female Other Prefer Not To Say" at bounding box center [339, 112] width 139 height 12
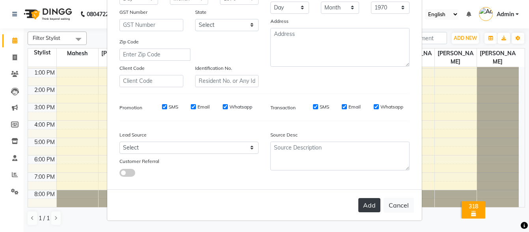
click at [366, 207] on button "Add" at bounding box center [369, 205] width 22 height 14
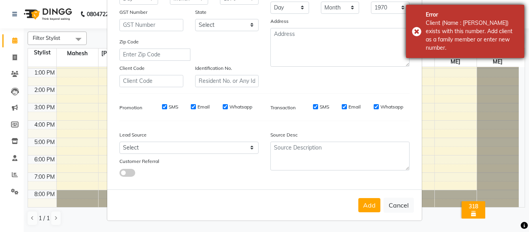
click at [418, 29] on div "Error Client (Name : Sakshi Khadatkar) exists with this number. Add client as a…" at bounding box center [465, 31] width 118 height 53
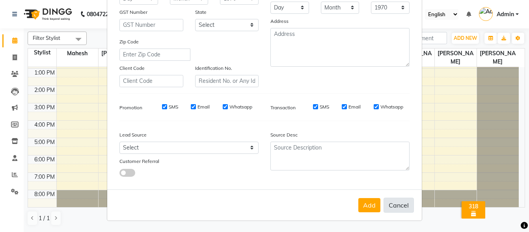
click at [392, 206] on button "Cancel" at bounding box center [399, 204] width 30 height 15
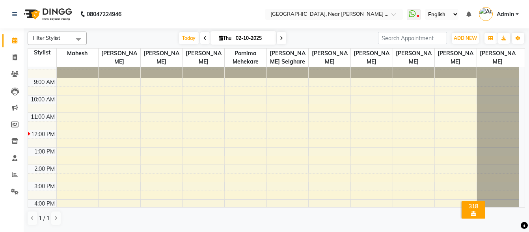
scroll to position [0, 0]
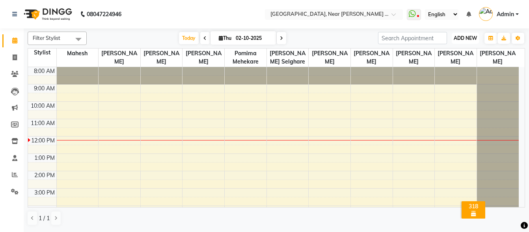
click at [460, 34] on button "ADD NEW Toggle Dropdown" at bounding box center [465, 38] width 27 height 11
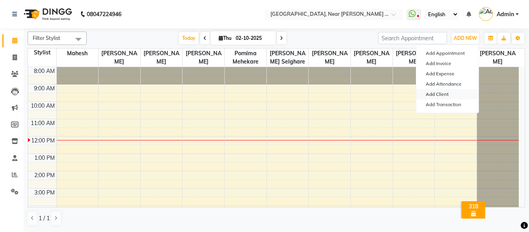
click at [442, 92] on link "Add Client" at bounding box center [447, 94] width 62 height 10
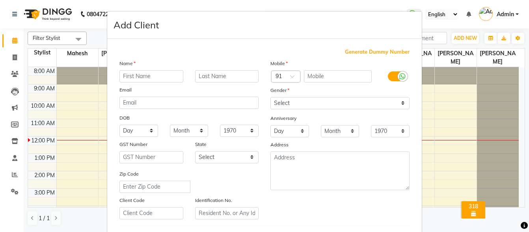
click at [152, 75] on input "text" at bounding box center [151, 76] width 64 height 12
click at [240, 77] on input "text" at bounding box center [227, 76] width 64 height 12
click at [336, 77] on input "text" at bounding box center [338, 76] width 68 height 12
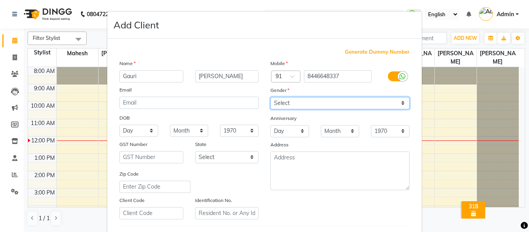
click at [379, 99] on select "Select Male Female Other Prefer Not To Say" at bounding box center [339, 103] width 139 height 12
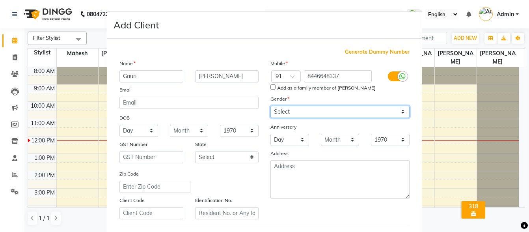
click at [270, 106] on select "Select Male Female Other Prefer Not To Say" at bounding box center [339, 112] width 139 height 12
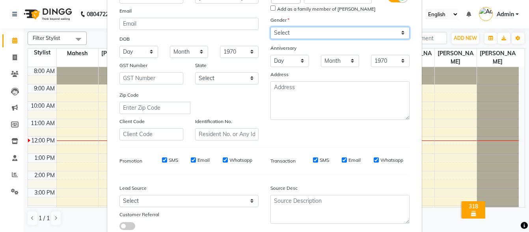
scroll to position [132, 0]
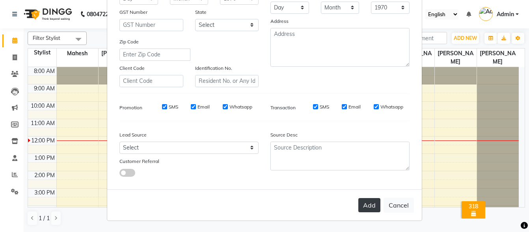
click at [371, 208] on button "Add" at bounding box center [369, 205] width 22 height 14
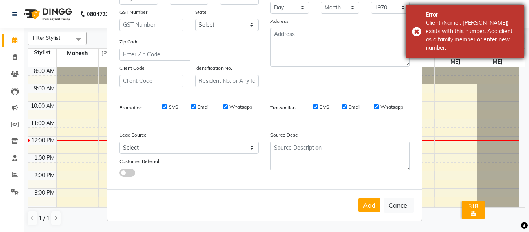
click at [419, 32] on div "Error Client (Name : Gauri Rathi) exists with this number. Add client as a fami…" at bounding box center [465, 31] width 118 height 53
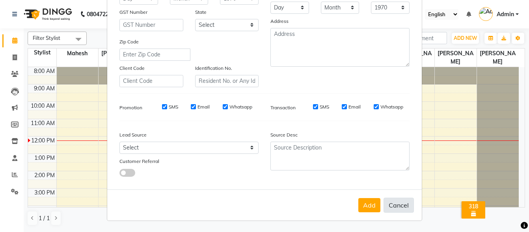
click at [393, 205] on button "Cancel" at bounding box center [399, 204] width 30 height 15
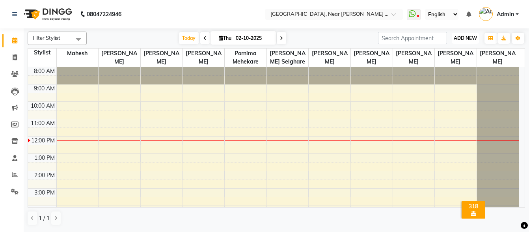
click at [460, 37] on span "ADD NEW" at bounding box center [465, 38] width 23 height 6
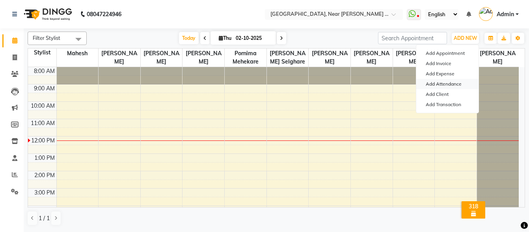
click at [444, 84] on link "Add Attendance" at bounding box center [447, 84] width 62 height 10
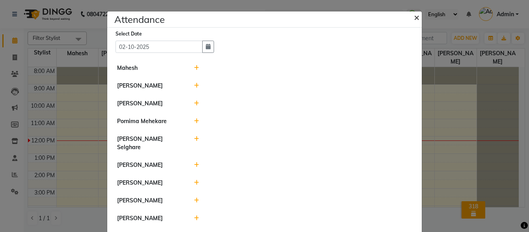
click at [415, 17] on span "×" at bounding box center [417, 17] width 6 height 12
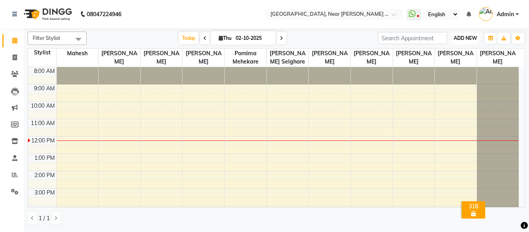
click at [464, 39] on span "ADD NEW" at bounding box center [465, 38] width 23 height 6
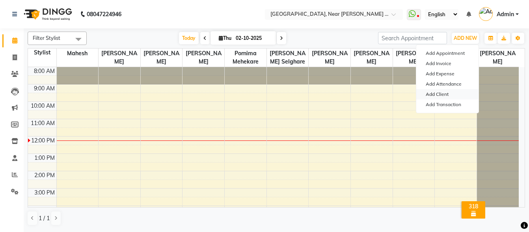
click at [449, 92] on link "Add Client" at bounding box center [447, 94] width 62 height 10
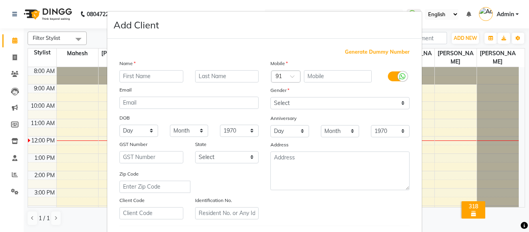
click at [457, 99] on ngb-modal-window "Add Client Generate Dummy Number Name Email DOB Day 01 02 03 04 05 06 07 08 09 …" at bounding box center [264, 116] width 529 height 232
click at [474, 121] on ngb-modal-window "Add Client Generate Dummy Number Name Email DOB Day 01 02 03 04 05 06 07 08 09 …" at bounding box center [264, 116] width 529 height 232
click at [443, 104] on ngb-modal-window "Add Client Generate Dummy Number Name Email DOB Day 01 02 03 04 05 06 07 08 09 …" at bounding box center [264, 116] width 529 height 232
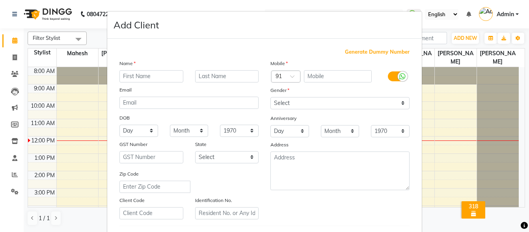
click at [447, 102] on ngb-modal-window "Add Client Generate Dummy Number Name Email DOB Day 01 02 03 04 05 06 07 08 09 …" at bounding box center [264, 116] width 529 height 232
drag, startPoint x: 449, startPoint y: 117, endPoint x: 458, endPoint y: 136, distance: 22.0
click at [449, 119] on ngb-modal-window "Add Client Generate Dummy Number Name Email DOB Day 01 02 03 04 05 06 07 08 09 …" at bounding box center [264, 116] width 529 height 232
click at [450, 38] on ngb-modal-window "Add Client Generate Dummy Number Name Email DOB Day 01 02 03 04 05 06 07 08 09 …" at bounding box center [264, 116] width 529 height 232
click at [459, 39] on ngb-modal-window "Add Client Generate Dummy Number Name Email DOB Day 01 02 03 04 05 06 07 08 09 …" at bounding box center [264, 116] width 529 height 232
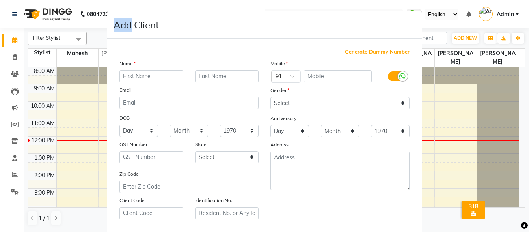
click at [459, 39] on ngb-modal-window "Add Client Generate Dummy Number Name Email DOB Day 01 02 03 04 05 06 07 08 09 …" at bounding box center [264, 116] width 529 height 232
click at [451, 105] on ngb-modal-window "Add Client Generate Dummy Number Name Email DOB Day 01 02 03 04 05 06 07 08 09 …" at bounding box center [264, 116] width 529 height 232
click at [441, 101] on ngb-modal-window "Add Client Generate Dummy Number Name Email DOB Day 01 02 03 04 05 06 07 08 09 …" at bounding box center [264, 116] width 529 height 232
drag, startPoint x: 458, startPoint y: 89, endPoint x: 460, endPoint y: 98, distance: 8.8
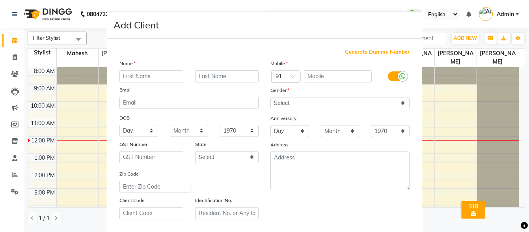
click at [458, 94] on ngb-modal-window "Add Client Generate Dummy Number Name Email DOB Day 01 02 03 04 05 06 07 08 09 …" at bounding box center [264, 116] width 529 height 232
click at [445, 110] on ngb-modal-window "Add Client Generate Dummy Number Name Email DOB Day 01 02 03 04 05 06 07 08 09 …" at bounding box center [264, 116] width 529 height 232
click at [76, 125] on ngb-modal-window "Add Client Generate Dummy Number Name Email DOB Day 01 02 03 04 05 06 07 08 09 …" at bounding box center [264, 116] width 529 height 232
click at [80, 104] on ngb-modal-window "Add Client Generate Dummy Number Name Email DOB Day 01 02 03 04 05 06 07 08 09 …" at bounding box center [264, 116] width 529 height 232
drag, startPoint x: 465, startPoint y: 98, endPoint x: 474, endPoint y: 112, distance: 17.1
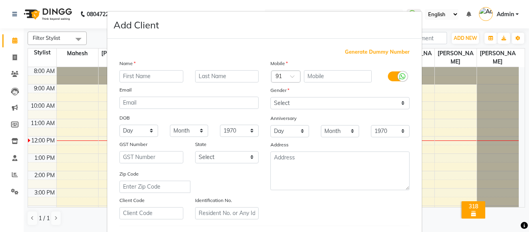
click at [474, 113] on ngb-modal-window "Add Client Generate Dummy Number Name Email DOB Day 01 02 03 04 05 06 07 08 09 …" at bounding box center [264, 116] width 529 height 232
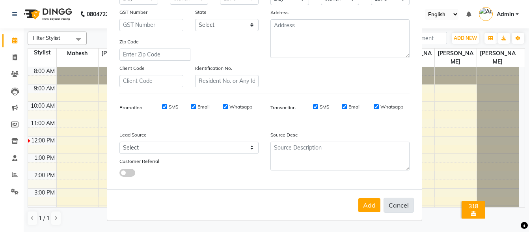
click at [397, 205] on button "Cancel" at bounding box center [399, 204] width 30 height 15
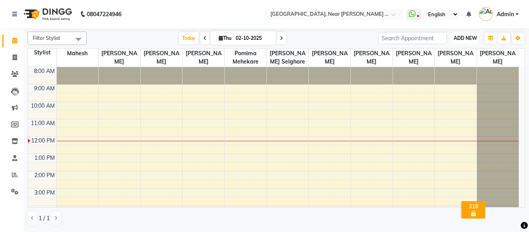
click at [472, 36] on span "ADD NEW" at bounding box center [465, 38] width 23 height 6
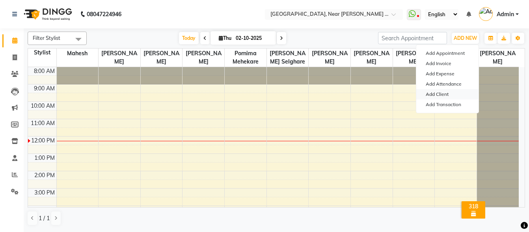
click at [441, 94] on link "Add Client" at bounding box center [447, 94] width 62 height 10
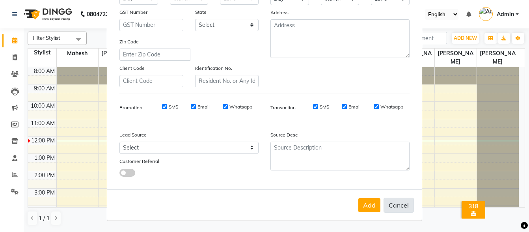
click at [396, 206] on button "Cancel" at bounding box center [399, 204] width 30 height 15
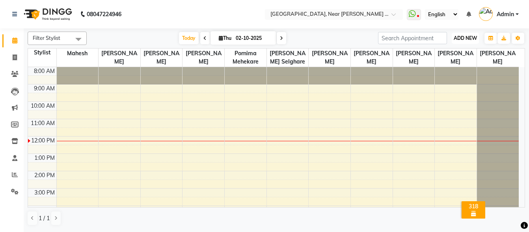
click at [467, 35] on span "ADD NEW" at bounding box center [465, 38] width 23 height 6
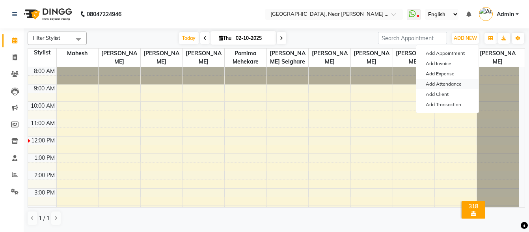
click at [443, 81] on link "Add Attendance" at bounding box center [447, 84] width 62 height 10
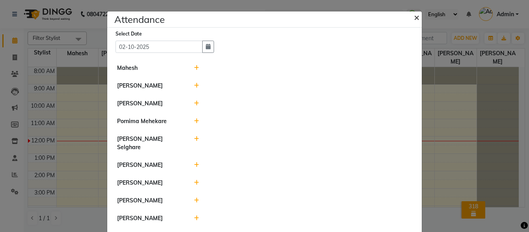
click at [415, 17] on span "×" at bounding box center [417, 17] width 6 height 12
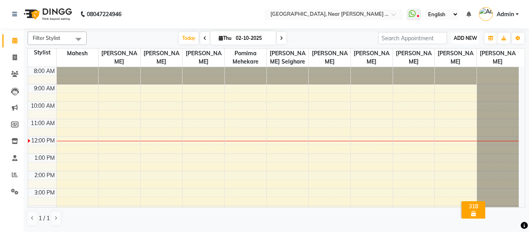
click at [455, 34] on button "ADD NEW Toggle Dropdown" at bounding box center [465, 38] width 27 height 11
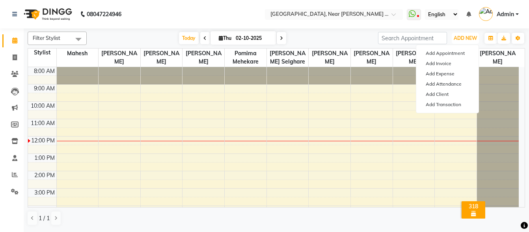
click at [320, 105] on div "8:00 AM 9:00 AM 10:00 AM 11:00 AM 12:00 PM 1:00 PM 2:00 PM 3:00 PM 4:00 PM 5:00…" at bounding box center [273, 179] width 491 height 225
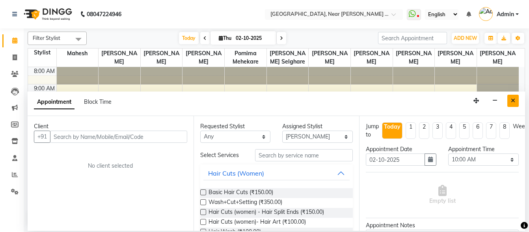
click at [512, 101] on icon "Close" at bounding box center [513, 101] width 4 height 6
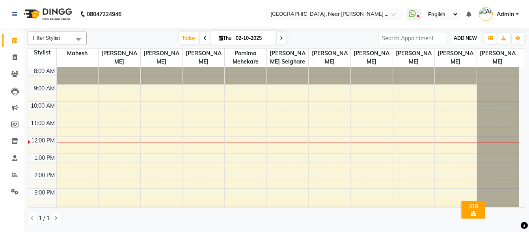
click at [466, 38] on span "ADD NEW" at bounding box center [465, 38] width 23 height 6
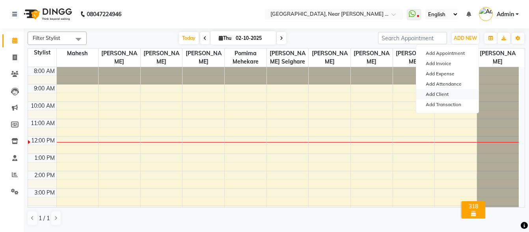
click at [451, 92] on link "Add Client" at bounding box center [447, 94] width 62 height 10
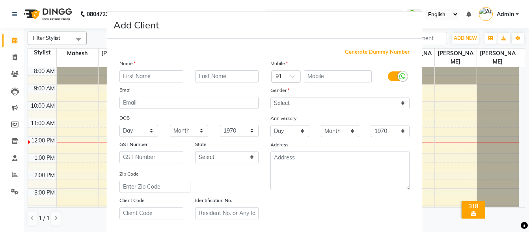
click at [155, 75] on input "text" at bounding box center [151, 76] width 64 height 12
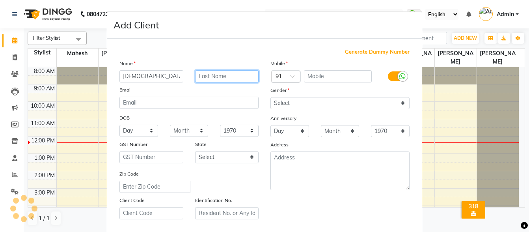
click at [218, 78] on input "text" at bounding box center [227, 76] width 64 height 12
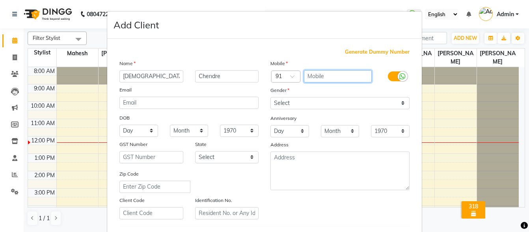
click at [343, 73] on input "text" at bounding box center [338, 76] width 68 height 12
drag, startPoint x: 459, startPoint y: 106, endPoint x: 411, endPoint y: 90, distance: 50.7
click at [456, 107] on ngb-modal-window "Add Client Generate Dummy Number Name Vaishnavi Chendre Email DOB Day 01 02 03 …" at bounding box center [264, 116] width 529 height 232
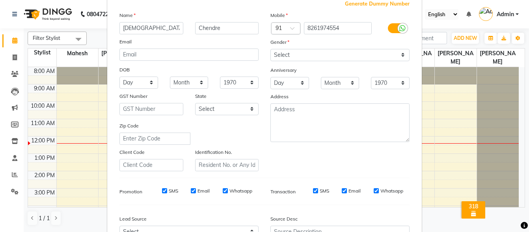
scroll to position [118, 0]
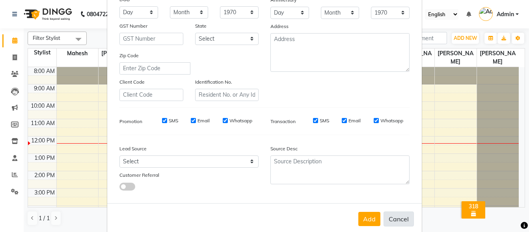
click at [393, 217] on button "Cancel" at bounding box center [399, 218] width 30 height 15
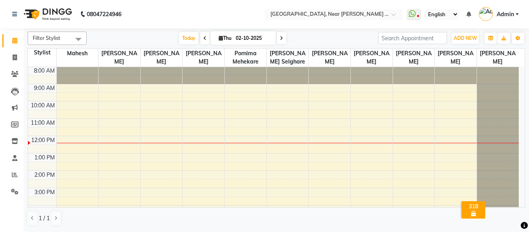
scroll to position [0, 0]
click at [331, 115] on div "8:00 AM 9:00 AM 10:00 AM 11:00 AM 12:00 PM 1:00 PM 2:00 PM 3:00 PM 4:00 PM 5:00…" at bounding box center [273, 179] width 491 height 225
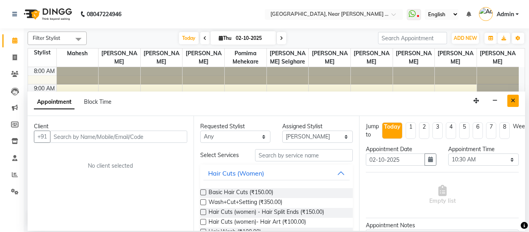
click at [513, 101] on icon "Close" at bounding box center [513, 101] width 4 height 6
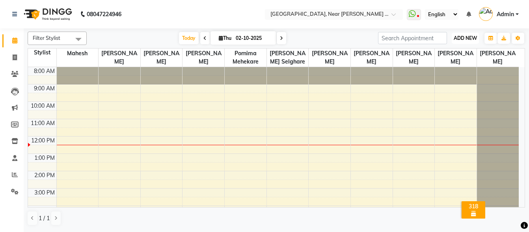
click at [464, 34] on button "ADD NEW Toggle Dropdown" at bounding box center [465, 38] width 27 height 11
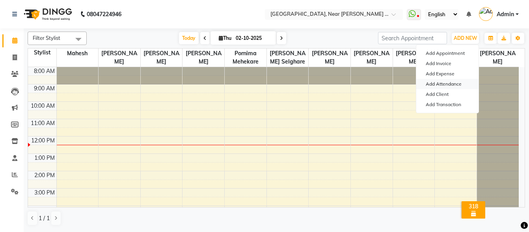
click at [445, 83] on link "Add Attendance" at bounding box center [447, 84] width 62 height 10
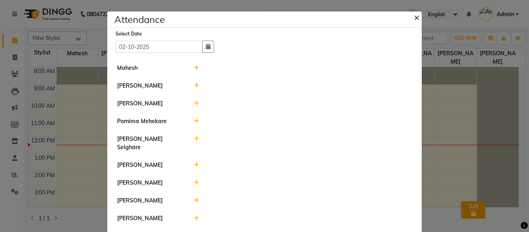
click at [415, 16] on span "×" at bounding box center [417, 17] width 6 height 12
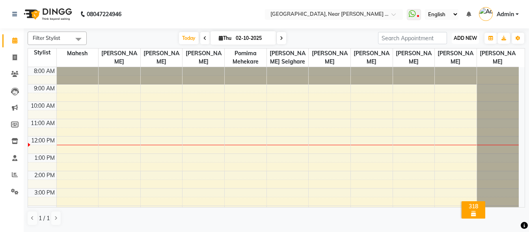
click at [460, 34] on button "ADD NEW Toggle Dropdown" at bounding box center [465, 38] width 27 height 11
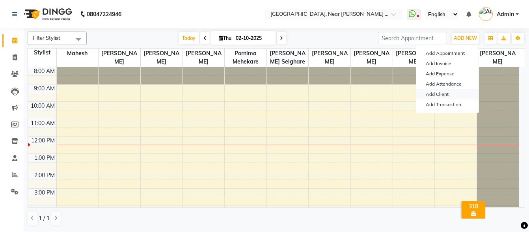
click at [443, 91] on link "Add Client" at bounding box center [447, 94] width 62 height 10
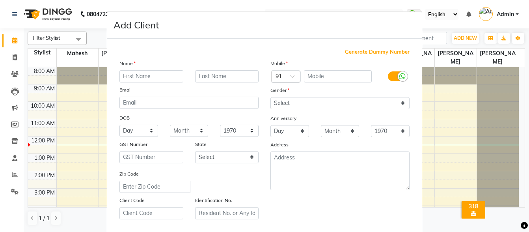
click at [156, 76] on input "text" at bounding box center [151, 76] width 64 height 12
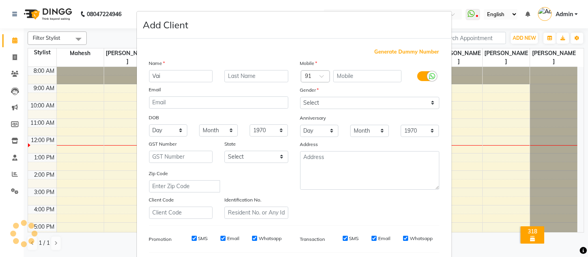
click at [523, 124] on ngb-modal-window "Add Client Generate Dummy Number Name Vai Email DOB Day 01 02 03 04 05 06 07 08…" at bounding box center [294, 128] width 588 height 257
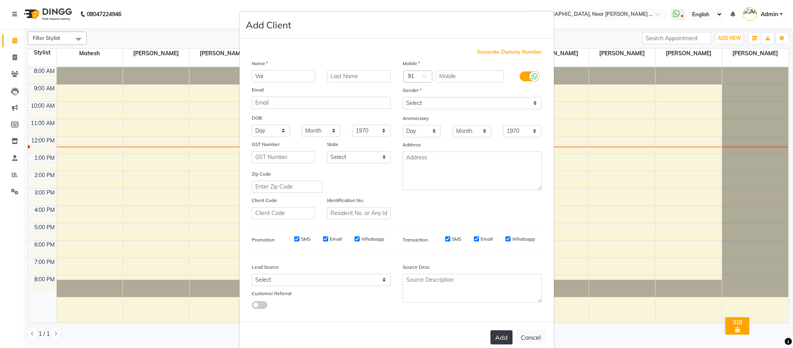
click at [495, 231] on button "Add" at bounding box center [502, 337] width 22 height 14
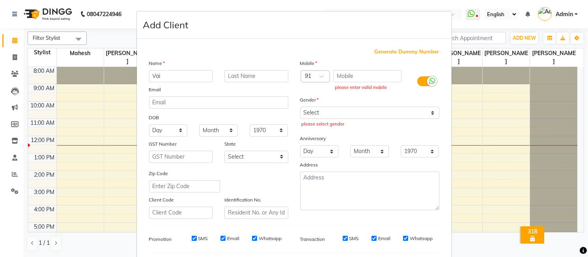
drag, startPoint x: 537, startPoint y: 167, endPoint x: 528, endPoint y: 168, distance: 9.2
click at [523, 167] on ngb-modal-window "Add Client Generate Dummy Number Name Vai Email DOB Day 01 02 03 04 05 06 07 08…" at bounding box center [294, 128] width 588 height 257
click at [486, 170] on ngb-modal-window "Add Client Generate Dummy Number Name Vai Email DOB Day 01 02 03 04 05 06 07 08…" at bounding box center [294, 128] width 588 height 257
click at [482, 111] on ngb-modal-window "Add Client Generate Dummy Number Name Vai Email DOB Day 01 02 03 04 05 06 07 08…" at bounding box center [294, 128] width 588 height 257
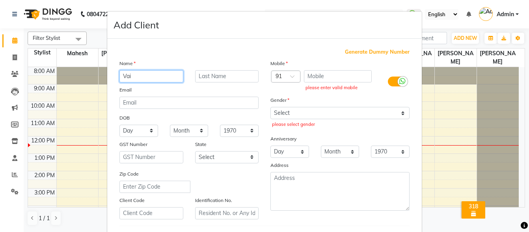
click at [152, 76] on input "Vai" at bounding box center [151, 76] width 64 height 12
drag, startPoint x: 282, startPoint y: 46, endPoint x: 300, endPoint y: 54, distance: 19.9
click at [283, 46] on div "Generate Dummy Number Name Vai Email DOB Day 01 02 03 04 05 06 07 08 09 10 11 1…" at bounding box center [264, 180] width 315 height 283
click at [290, 50] on div "Generate Dummy Number Name Vai Email DOB Day 01 02 03 04 05 06 07 08 09 10 11 1…" at bounding box center [264, 180] width 315 height 283
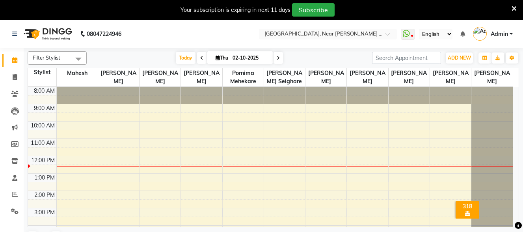
click at [512, 6] on icon at bounding box center [514, 8] width 5 height 7
click at [450, 55] on span "ADD NEW" at bounding box center [459, 58] width 23 height 6
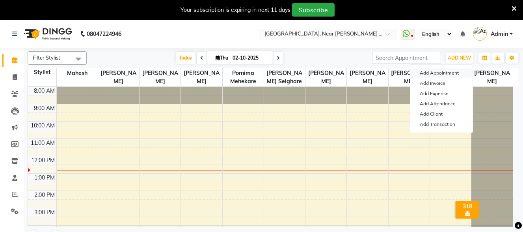
click at [439, 71] on button "Add Appointment" at bounding box center [441, 73] width 62 height 10
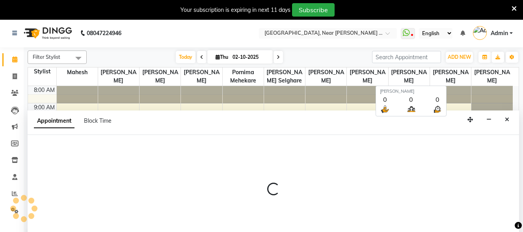
scroll to position [7, 0]
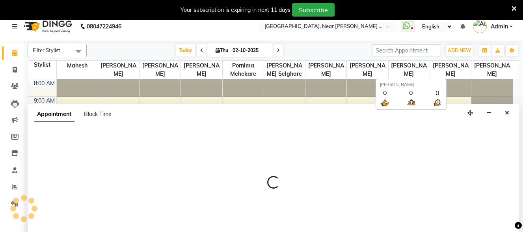
select select "tentative"
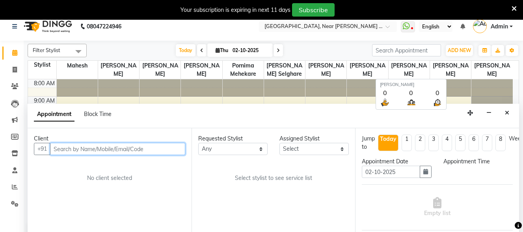
select select "540"
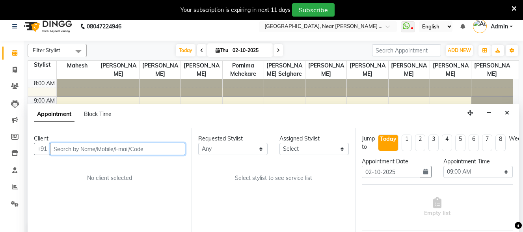
click at [113, 152] on input "text" at bounding box center [117, 149] width 135 height 12
type input "a"
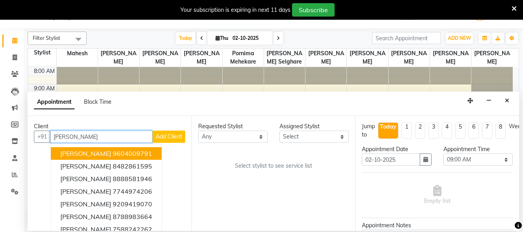
scroll to position [0, 0]
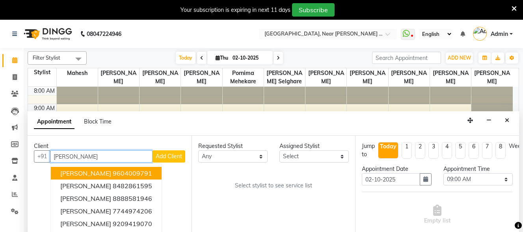
click at [106, 151] on input "[PERSON_NAME]" at bounding box center [101, 156] width 102 height 12
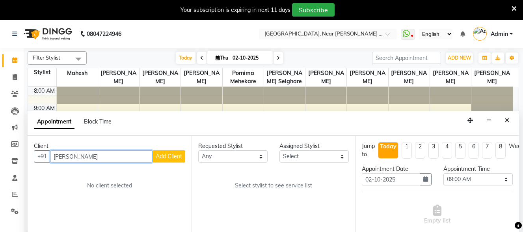
type input "[PERSON_NAME]"
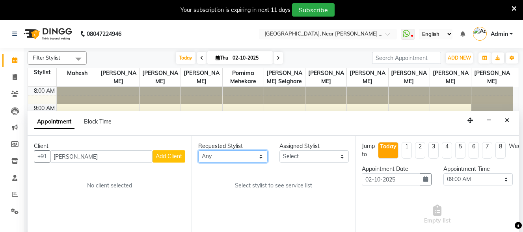
click at [246, 160] on select "Any [PERSON_NAME] [PERSON_NAME] [PERSON_NAME] Agare Mahesh Pornima Mehekare Pra…" at bounding box center [232, 156] width 69 height 12
select select "32229"
click at [198, 150] on select "Any [PERSON_NAME] [PERSON_NAME] [PERSON_NAME] Agare Mahesh Pornima Mehekare Pra…" at bounding box center [232, 156] width 69 height 12
select select "32229"
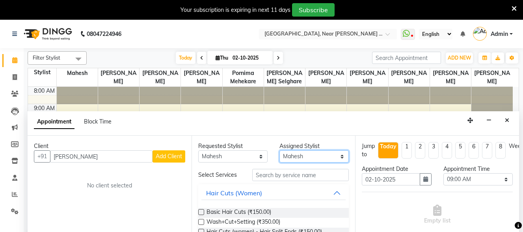
click at [307, 158] on select "Select [PERSON_NAME] Akshay [PERSON_NAME] [PERSON_NAME] Agare Mahesh Pornima Me…" at bounding box center [313, 156] width 69 height 12
click at [225, 121] on div "Appointment Block Time" at bounding box center [274, 123] width 492 height 24
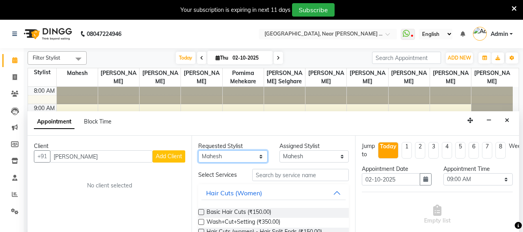
click at [258, 158] on select "Any [PERSON_NAME] [PERSON_NAME] [PERSON_NAME] Agare Mahesh Pornima Mehekare Pra…" at bounding box center [232, 156] width 69 height 12
click at [290, 123] on div "Appointment Block Time" at bounding box center [274, 123] width 492 height 24
click at [292, 131] on div "Appointment Block Time" at bounding box center [274, 123] width 492 height 24
click at [127, 150] on div "Client" at bounding box center [109, 146] width 151 height 8
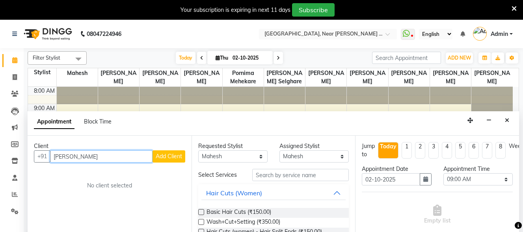
click at [126, 158] on input "[PERSON_NAME]" at bounding box center [101, 156] width 102 height 12
type input "A"
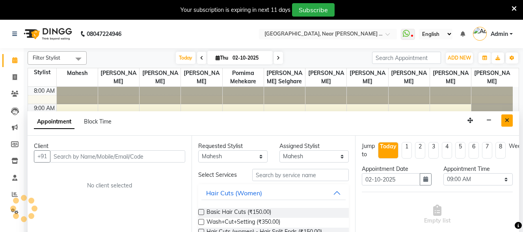
click at [508, 118] on icon "Close" at bounding box center [507, 120] width 4 height 6
click at [508, 87] on div at bounding box center [491, 87] width 41 height 0
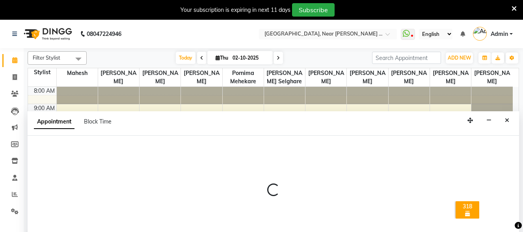
scroll to position [20, 0]
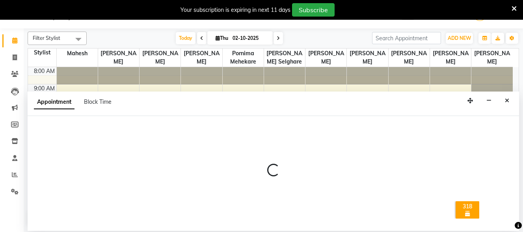
select select "92697"
select select "570"
select select "tentative"
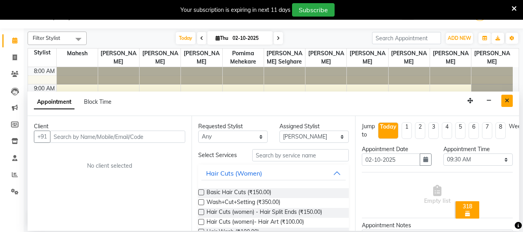
click at [505, 102] on icon "Close" at bounding box center [507, 101] width 4 height 6
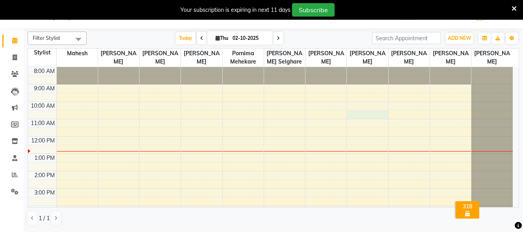
click at [357, 112] on div "8:00 AM 9:00 AM 10:00 AM 11:00 AM 12:00 PM 1:00 PM 2:00 PM 3:00 PM 4:00 PM 5:00…" at bounding box center [270, 179] width 485 height 225
select select "32250"
select select "630"
select select "tentative"
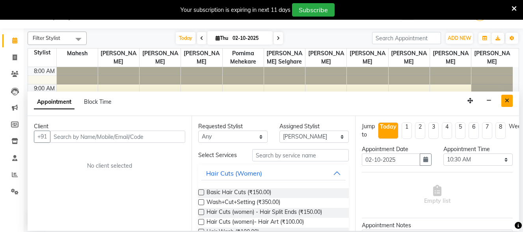
click at [506, 101] on icon "Close" at bounding box center [507, 101] width 4 height 6
